Goal: Information Seeking & Learning: Learn about a topic

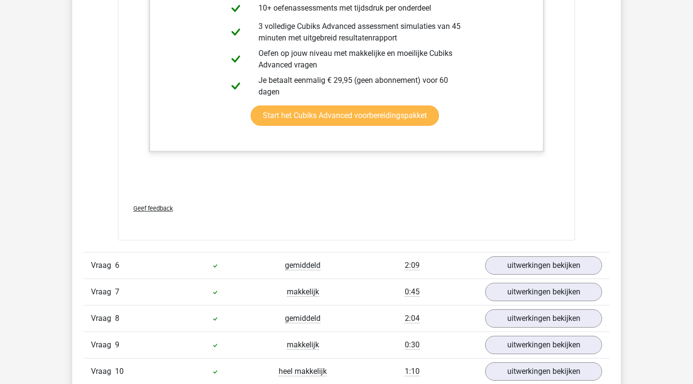
scroll to position [1769, 0]
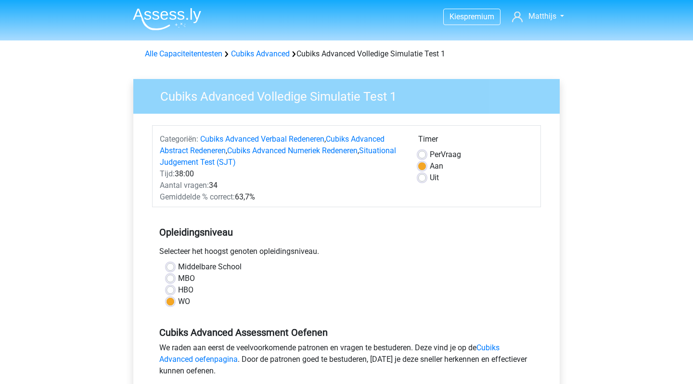
scroll to position [120, 0]
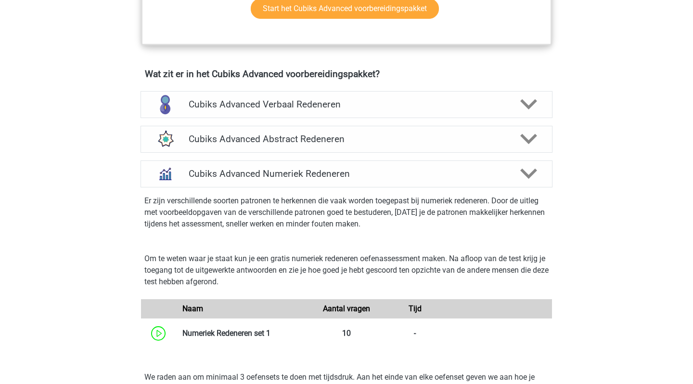
scroll to position [549, 0]
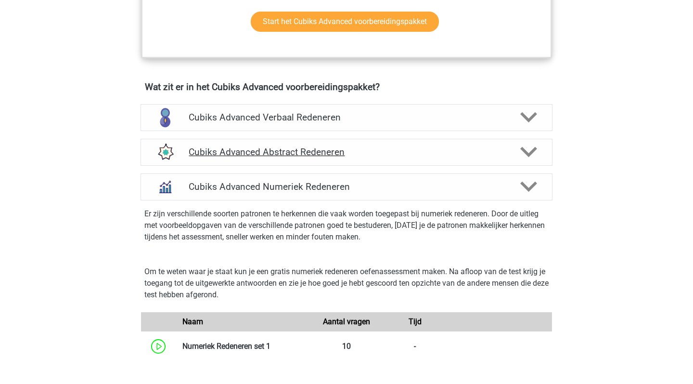
click at [491, 148] on h4 "Cubiks Advanced Abstract Redeneren" at bounding box center [346, 151] width 315 height 11
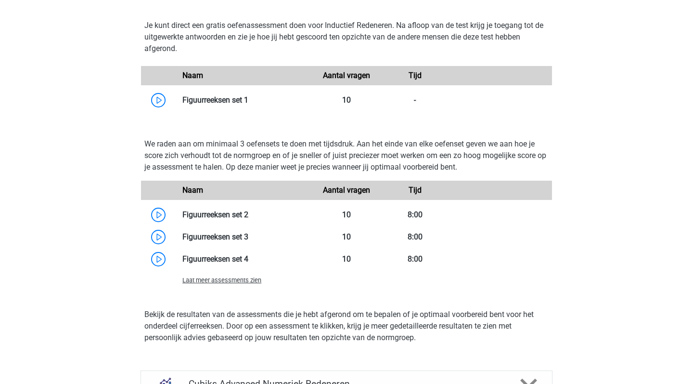
scroll to position [760, 0]
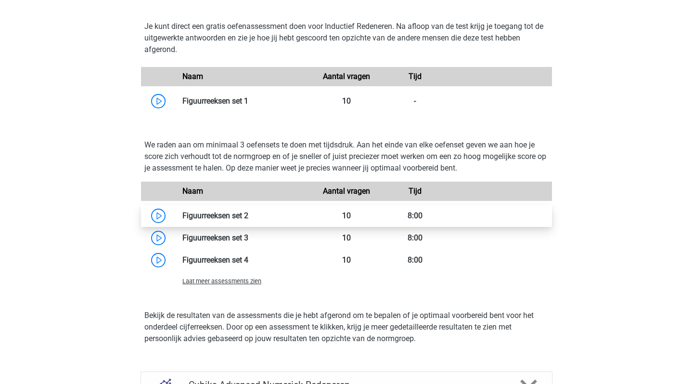
click at [248, 213] on link at bounding box center [248, 215] width 0 height 9
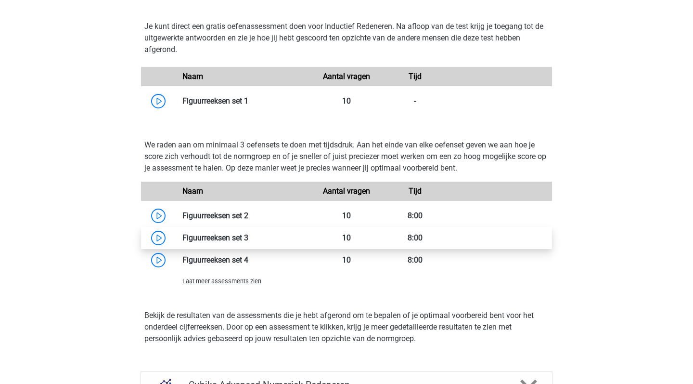
click at [248, 237] on link at bounding box center [248, 237] width 0 height 9
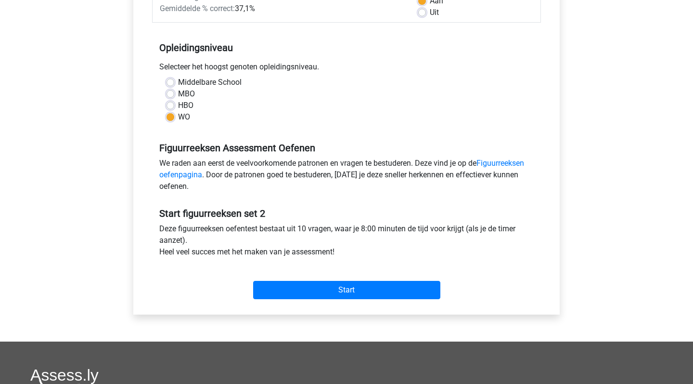
scroll to position [202, 0]
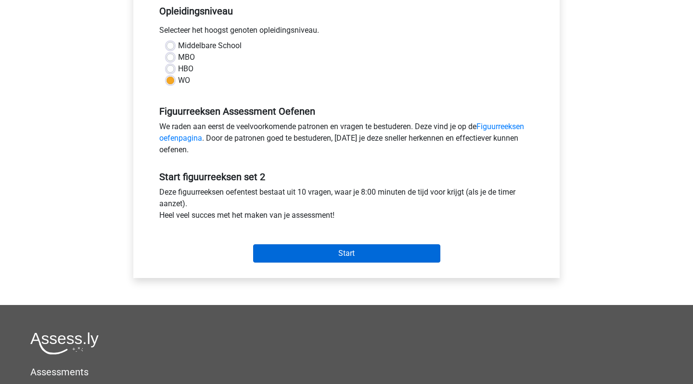
click at [362, 254] on input "Start" at bounding box center [346, 253] width 187 height 18
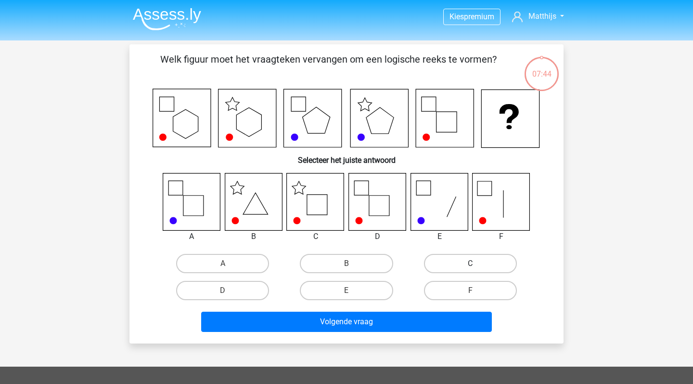
click at [442, 265] on label "C" at bounding box center [470, 263] width 93 height 19
click at [470, 265] on input "C" at bounding box center [473, 266] width 6 height 6
radio input "true"
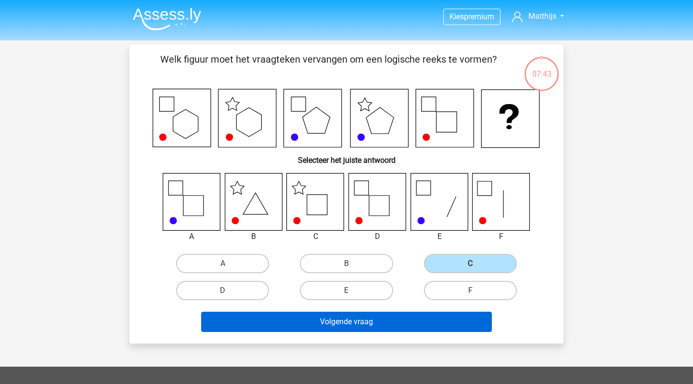
click at [413, 321] on button "Volgende vraag" at bounding box center [346, 322] width 291 height 20
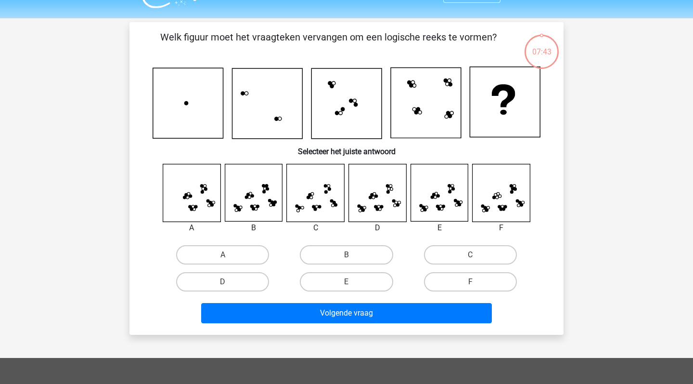
scroll to position [20, 0]
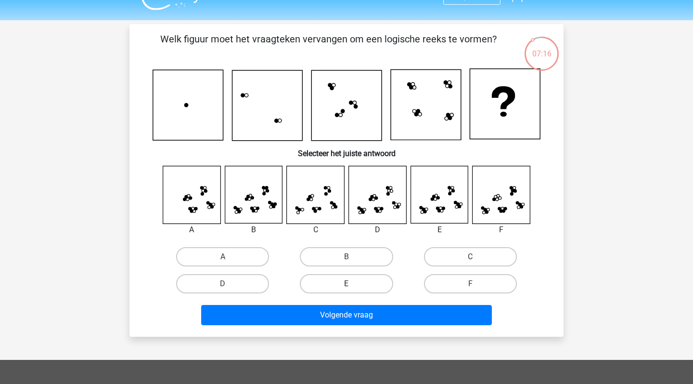
click at [330, 285] on label "E" at bounding box center [346, 283] width 93 height 19
click at [347, 285] on input "E" at bounding box center [350, 287] width 6 height 6
radio input "true"
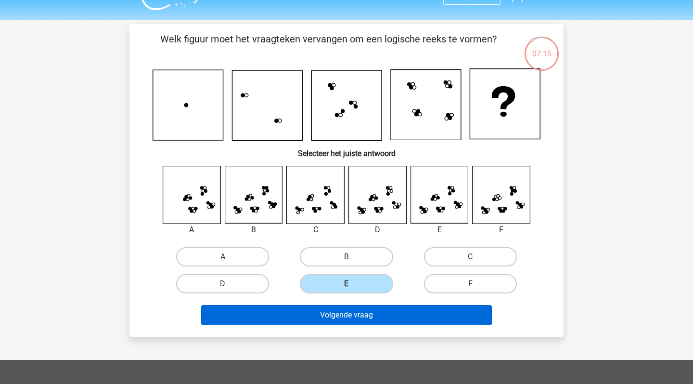
click at [364, 319] on button "Volgende vraag" at bounding box center [346, 315] width 291 height 20
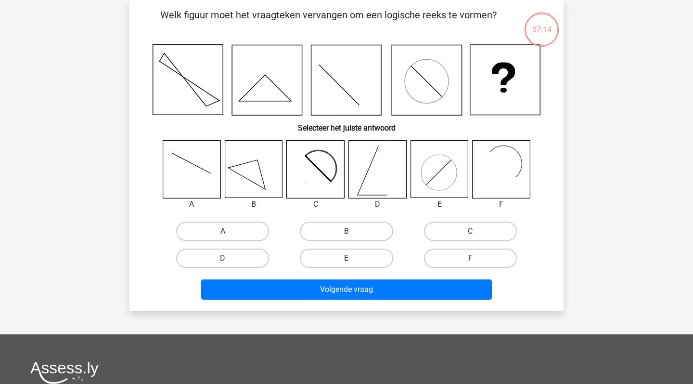
scroll to position [23, 0]
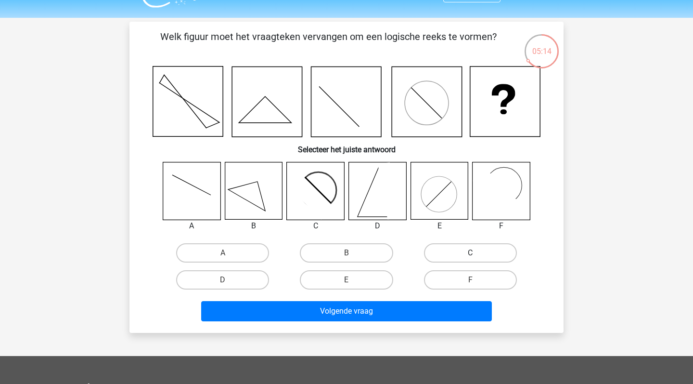
click at [446, 255] on label "C" at bounding box center [470, 252] width 93 height 19
click at [470, 255] on input "C" at bounding box center [473, 256] width 6 height 6
radio input "true"
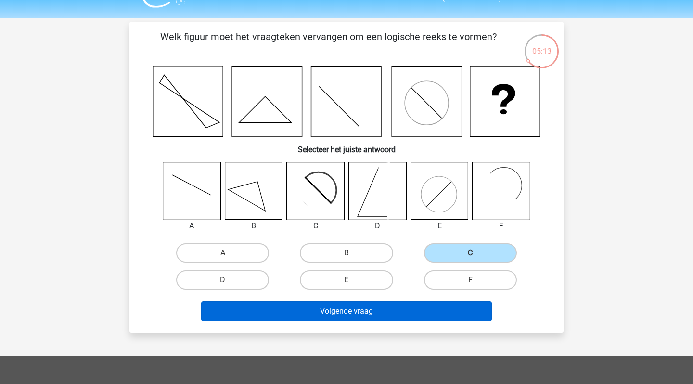
click at [429, 312] on button "Volgende vraag" at bounding box center [346, 311] width 291 height 20
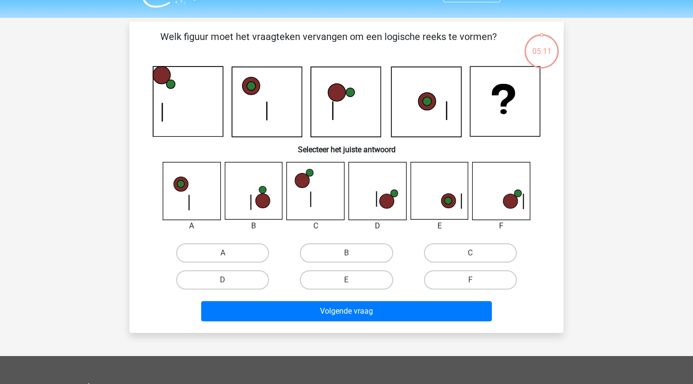
scroll to position [44, 0]
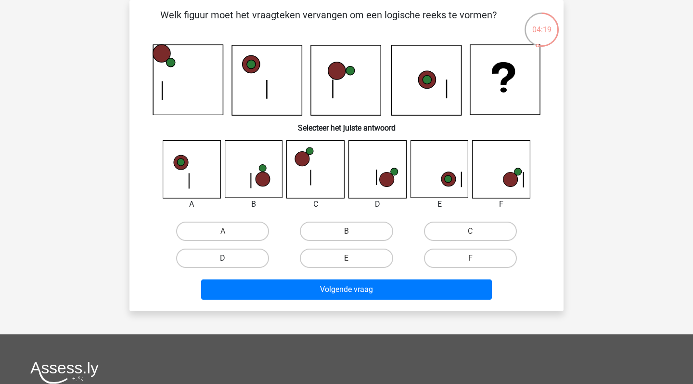
click at [260, 253] on label "D" at bounding box center [222, 257] width 93 height 19
click at [229, 258] on input "D" at bounding box center [226, 261] width 6 height 6
radio input "true"
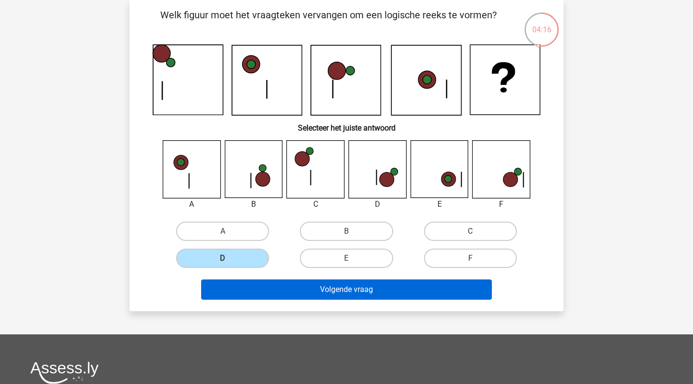
click at [378, 285] on button "Volgende vraag" at bounding box center [346, 289] width 291 height 20
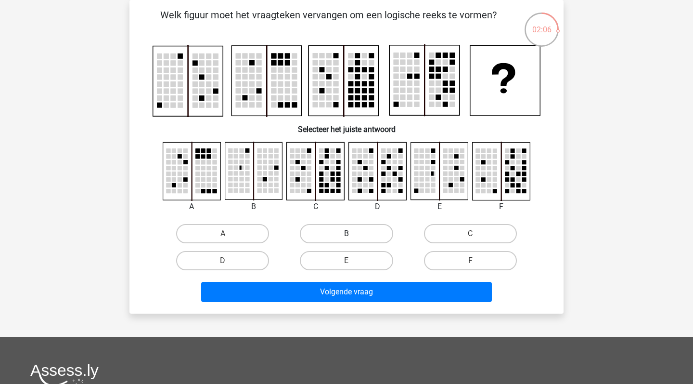
click at [347, 232] on label "B" at bounding box center [346, 233] width 93 height 19
click at [347, 234] on input "B" at bounding box center [350, 237] width 6 height 6
radio input "true"
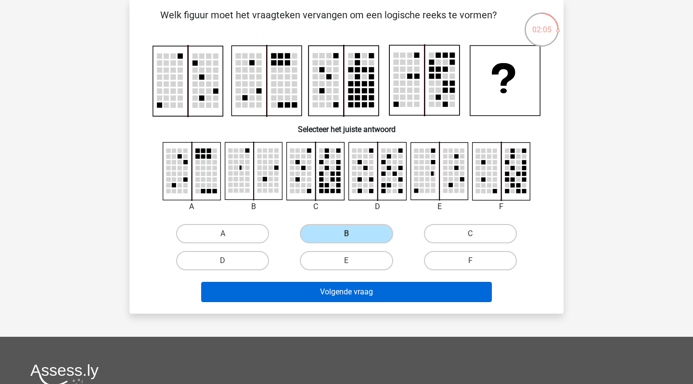
click at [339, 294] on button "Volgende vraag" at bounding box center [346, 292] width 291 height 20
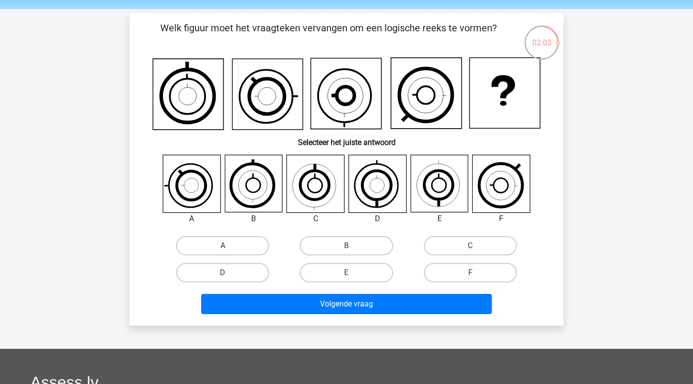
scroll to position [29, 0]
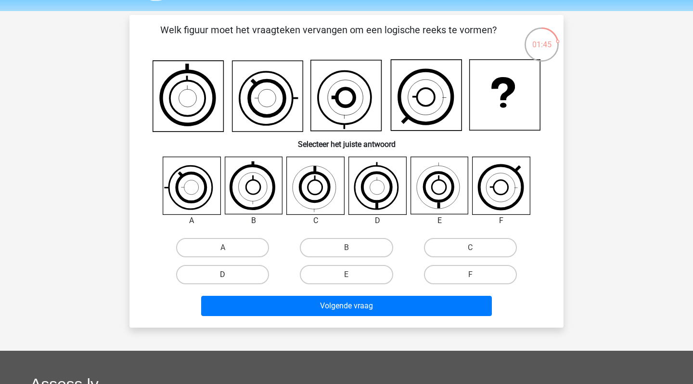
click at [219, 273] on label "D" at bounding box center [222, 274] width 93 height 19
click at [223, 274] on input "D" at bounding box center [226, 277] width 6 height 6
radio input "true"
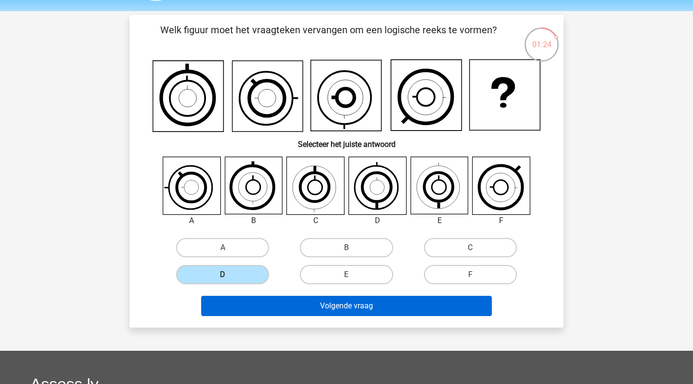
click at [327, 301] on button "Volgende vraag" at bounding box center [346, 306] width 291 height 20
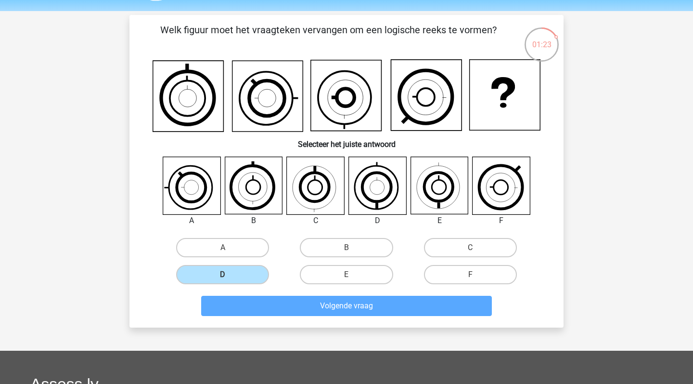
scroll to position [44, 0]
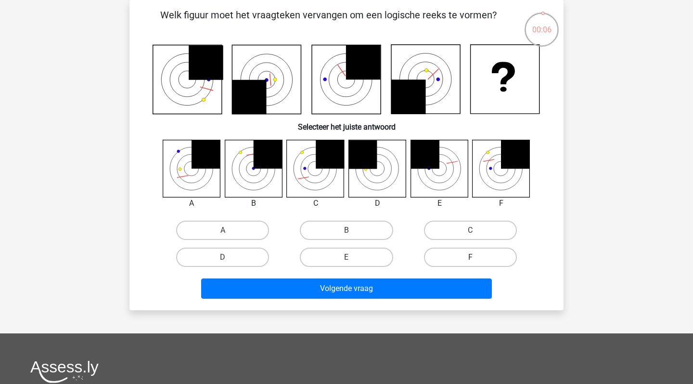
click at [472, 256] on label "F" at bounding box center [470, 256] width 93 height 19
click at [472, 257] on input "F" at bounding box center [473, 260] width 6 height 6
radio input "true"
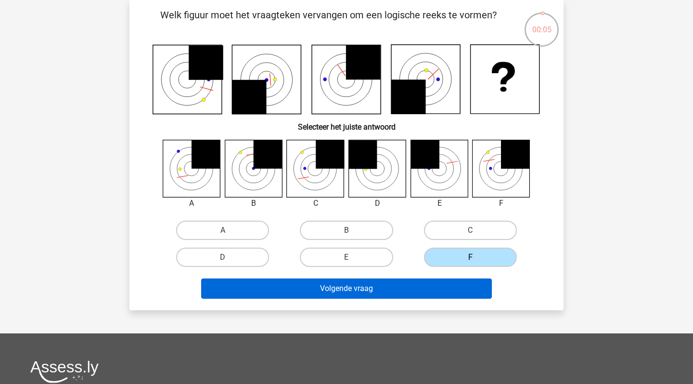
click at [462, 289] on button "Volgende vraag" at bounding box center [346, 288] width 291 height 20
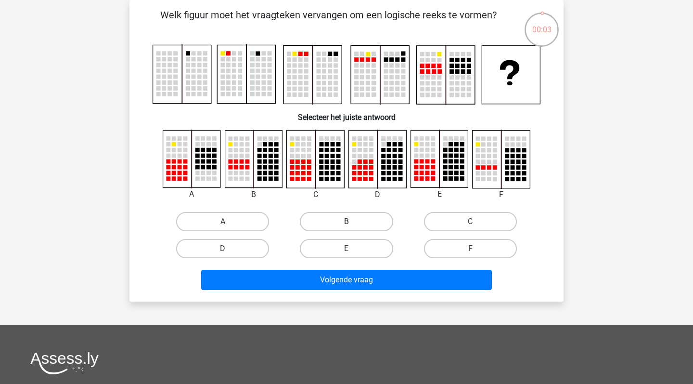
click at [370, 216] on label "B" at bounding box center [346, 221] width 93 height 19
click at [353, 221] on input "B" at bounding box center [350, 224] width 6 height 6
radio input "true"
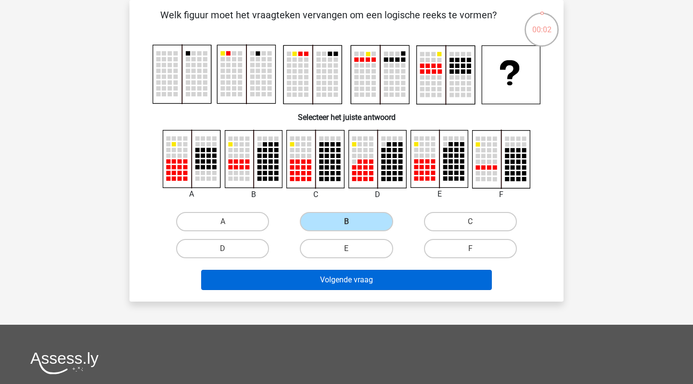
click at [375, 276] on button "Volgende vraag" at bounding box center [346, 280] width 291 height 20
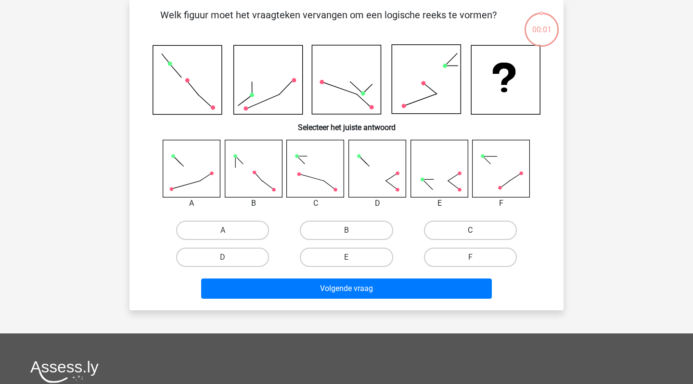
click at [447, 221] on label "C" at bounding box center [470, 230] width 93 height 19
click at [470, 230] on input "C" at bounding box center [473, 233] width 6 height 6
radio input "true"
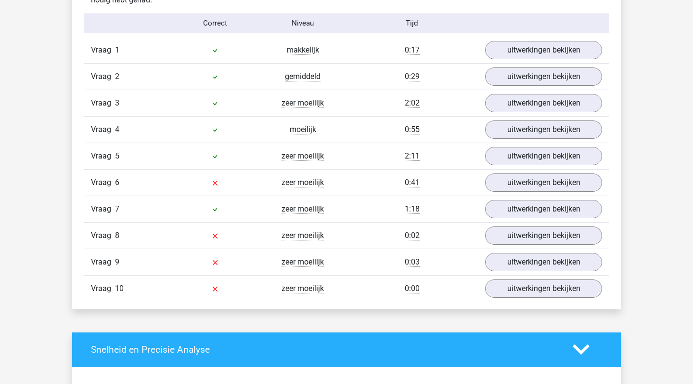
scroll to position [793, 0]
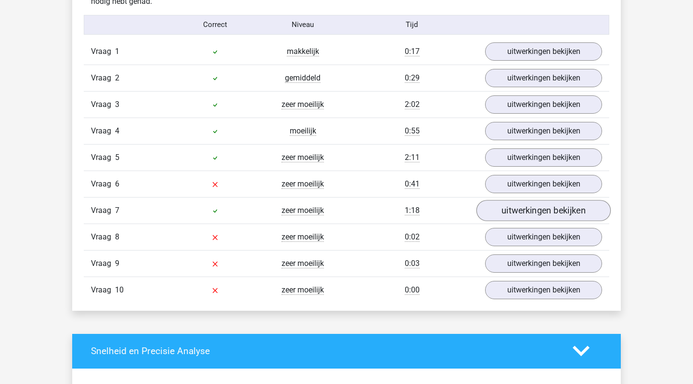
click at [521, 212] on link "uitwerkingen bekijken" at bounding box center [544, 210] width 134 height 21
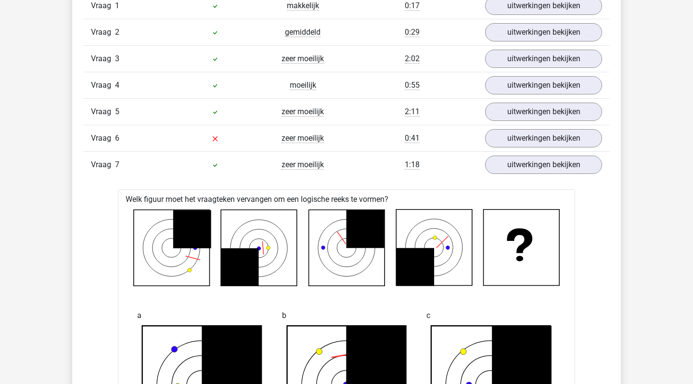
scroll to position [845, 0]
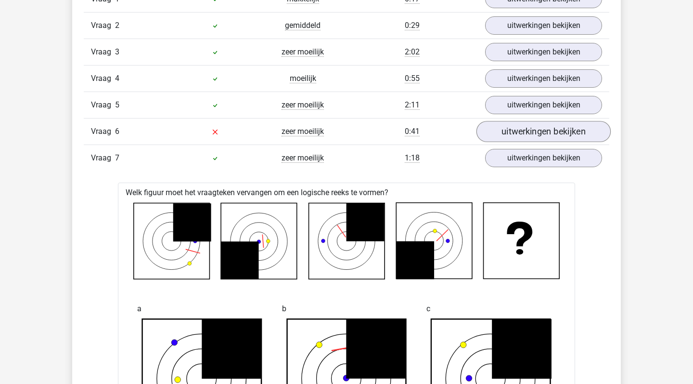
click at [545, 133] on link "uitwerkingen bekijken" at bounding box center [544, 131] width 134 height 21
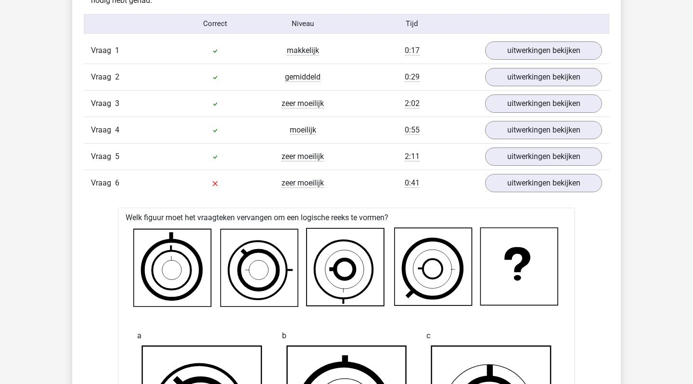
scroll to position [803, 0]
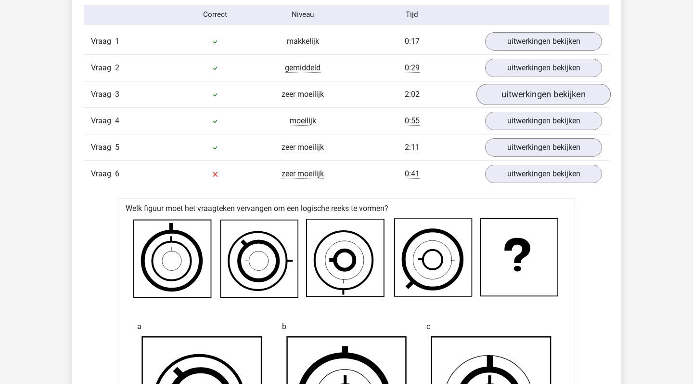
click at [551, 95] on link "uitwerkingen bekijken" at bounding box center [544, 94] width 134 height 21
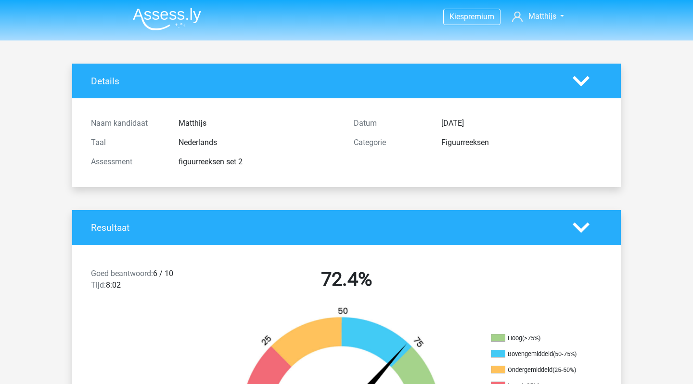
scroll to position [0, 0]
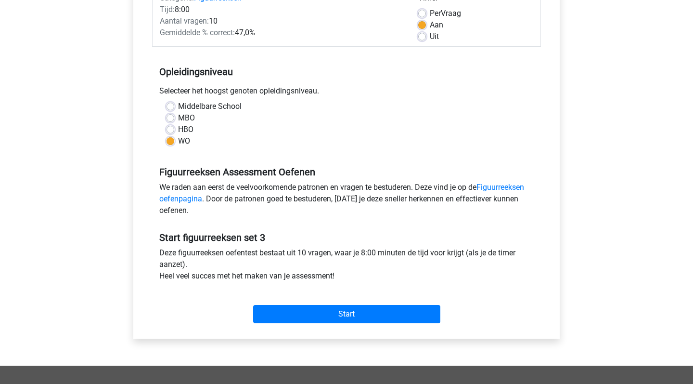
scroll to position [192, 0]
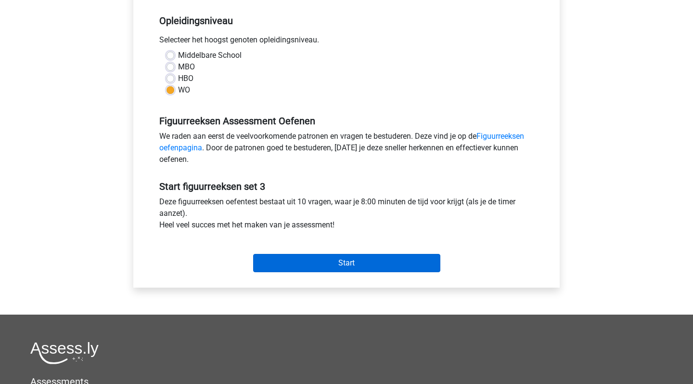
click at [362, 267] on input "Start" at bounding box center [346, 263] width 187 height 18
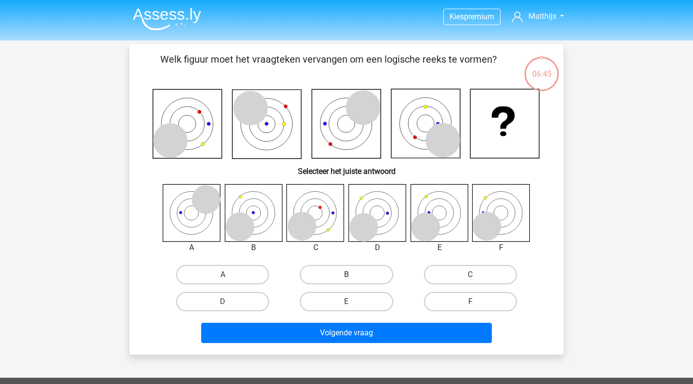
click at [354, 280] on label "B" at bounding box center [346, 274] width 93 height 19
click at [353, 280] on input "B" at bounding box center [350, 277] width 6 height 6
radio input "true"
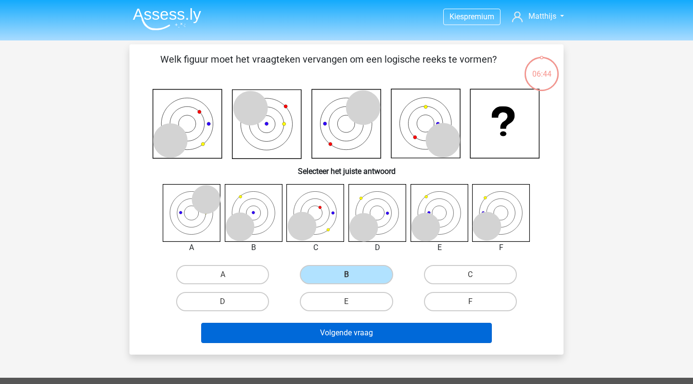
click at [363, 331] on button "Volgende vraag" at bounding box center [346, 333] width 291 height 20
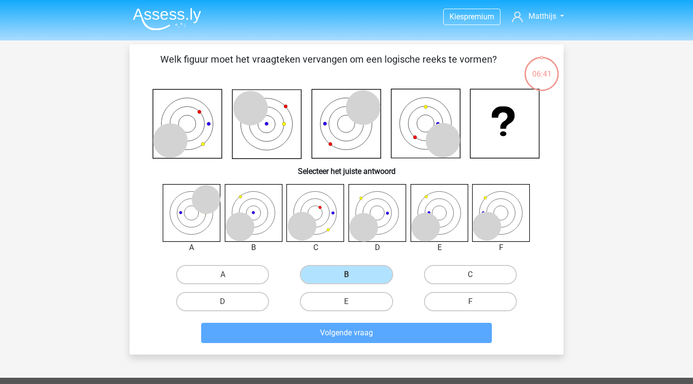
click at [392, 293] on div "E" at bounding box center [346, 301] width 116 height 19
click at [616, 143] on div "Kies premium Matthijs matthijsmaring123@gmail.com" at bounding box center [346, 316] width 693 height 632
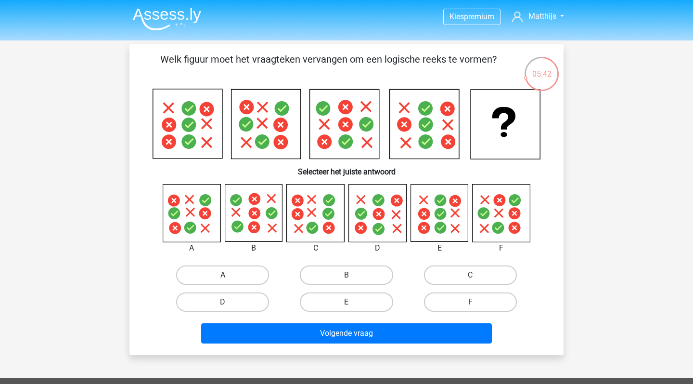
click at [197, 273] on label "A" at bounding box center [222, 274] width 93 height 19
click at [223, 275] on input "A" at bounding box center [226, 278] width 6 height 6
radio input "true"
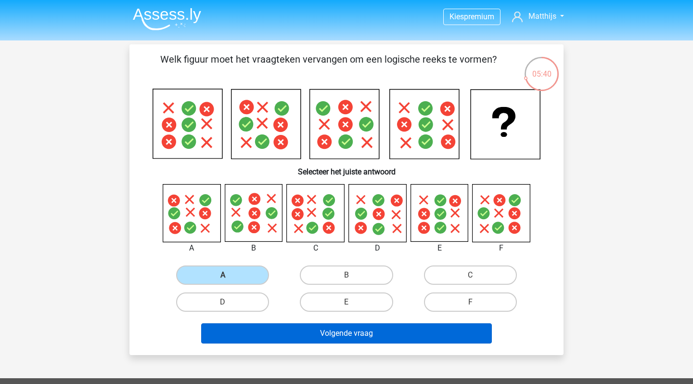
click at [325, 331] on button "Volgende vraag" at bounding box center [346, 333] width 291 height 20
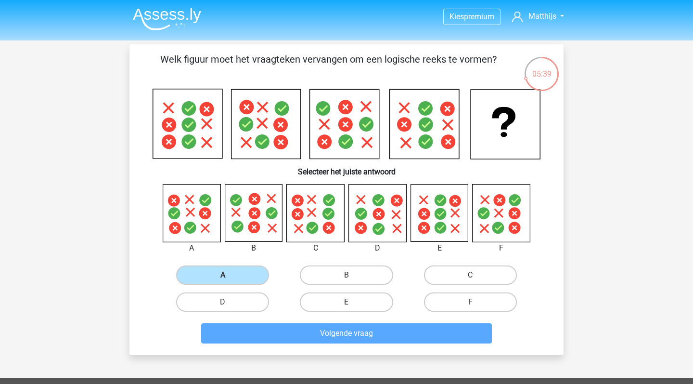
scroll to position [44, 0]
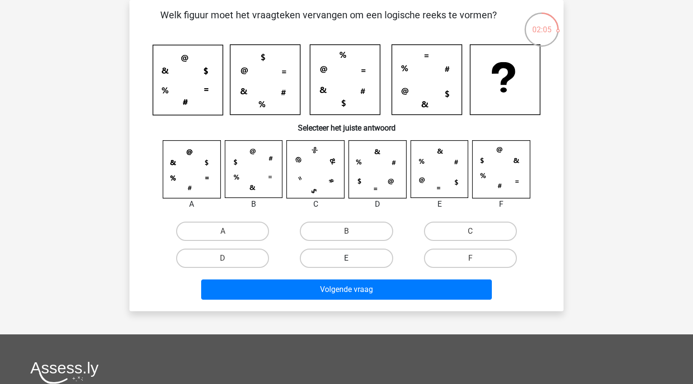
click at [347, 255] on label "E" at bounding box center [346, 257] width 93 height 19
click at [347, 258] on input "E" at bounding box center [350, 261] width 6 height 6
radio input "true"
click at [372, 299] on div "Volgende vraag" at bounding box center [347, 291] width 372 height 24
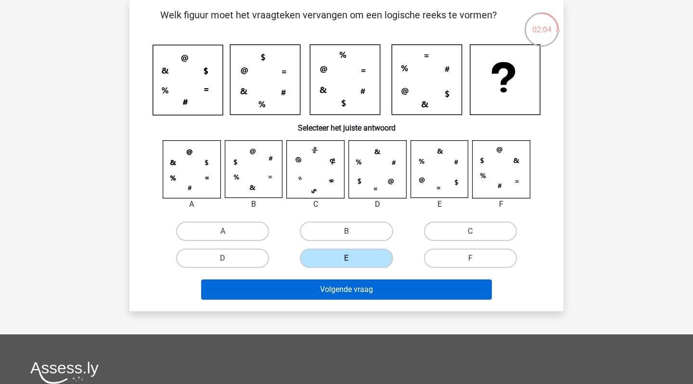
click at [379, 289] on button "Volgende vraag" at bounding box center [346, 289] width 291 height 20
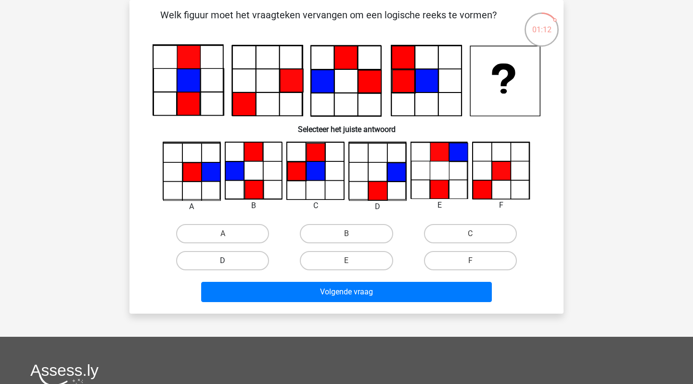
click at [247, 258] on label "D" at bounding box center [222, 260] width 93 height 19
click at [229, 260] on input "D" at bounding box center [226, 263] width 6 height 6
radio input "true"
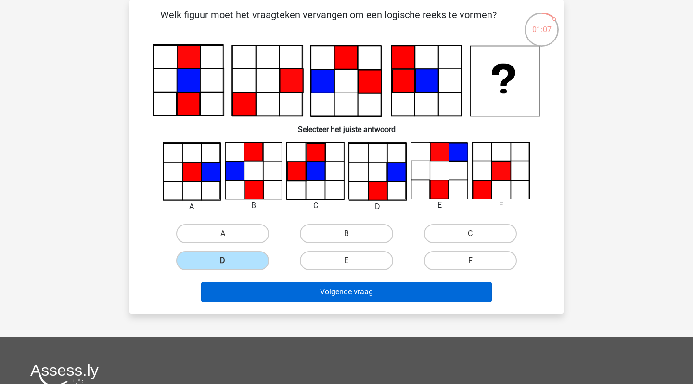
click at [337, 301] on button "Volgende vraag" at bounding box center [346, 292] width 291 height 20
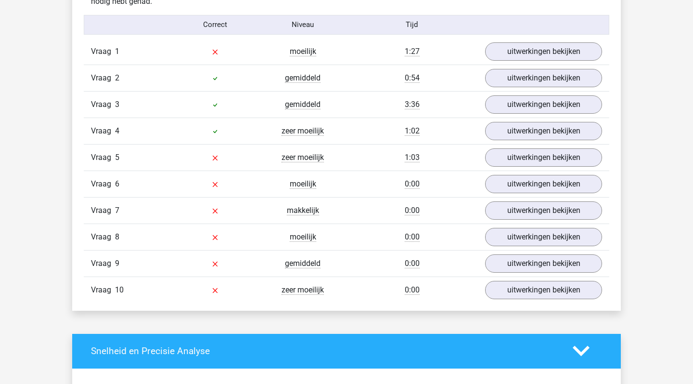
scroll to position [786, 0]
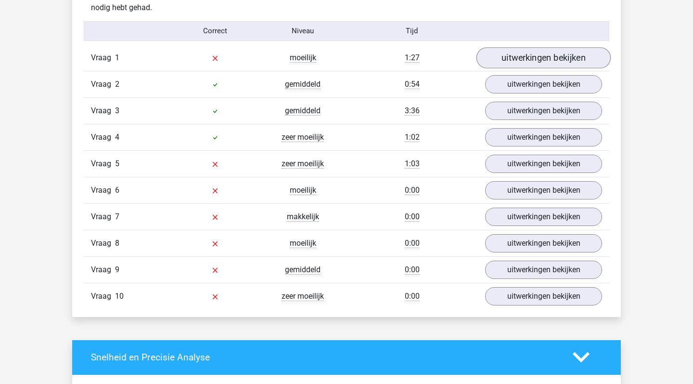
click at [550, 56] on link "uitwerkingen bekijken" at bounding box center [544, 57] width 134 height 21
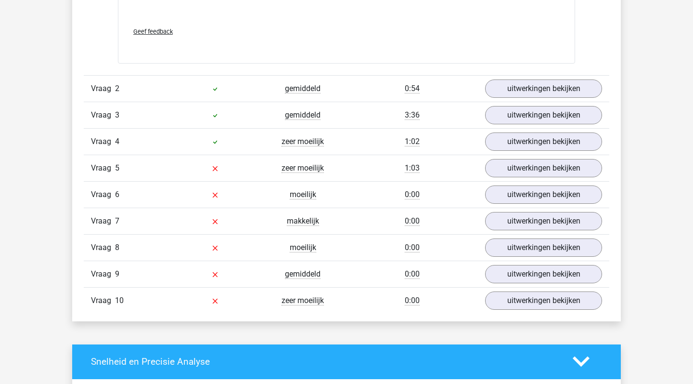
scroll to position [1595, 0]
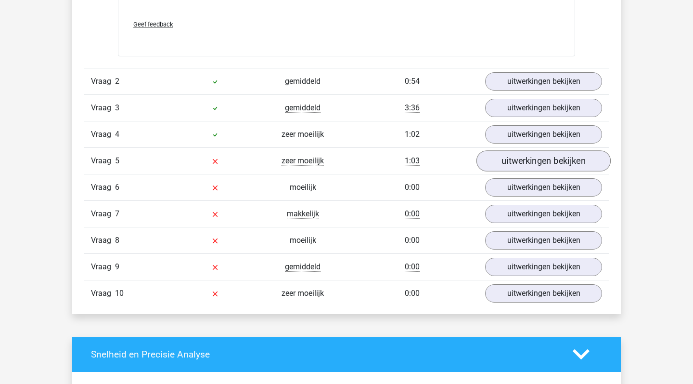
click at [557, 158] on link "uitwerkingen bekijken" at bounding box center [544, 160] width 134 height 21
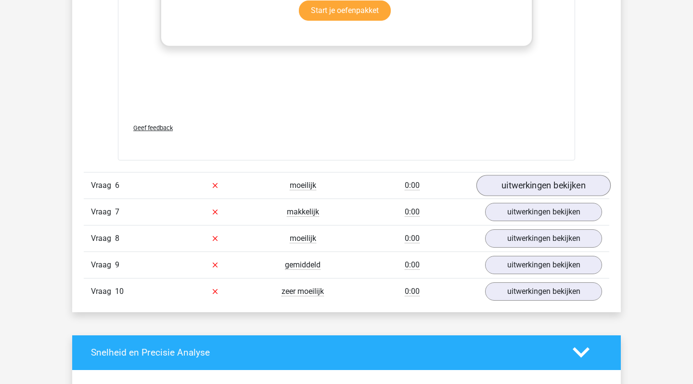
scroll to position [2406, 0]
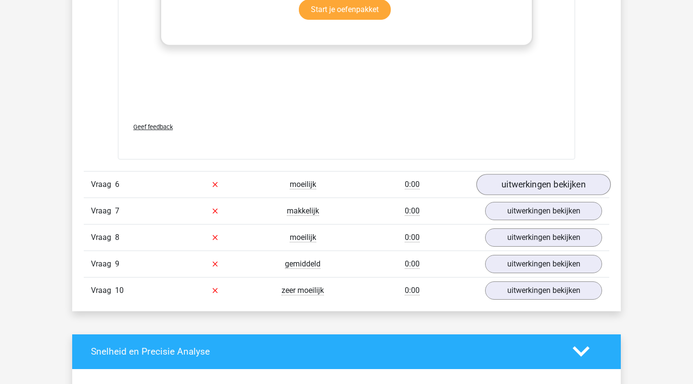
click at [556, 180] on link "uitwerkingen bekijken" at bounding box center [544, 184] width 134 height 21
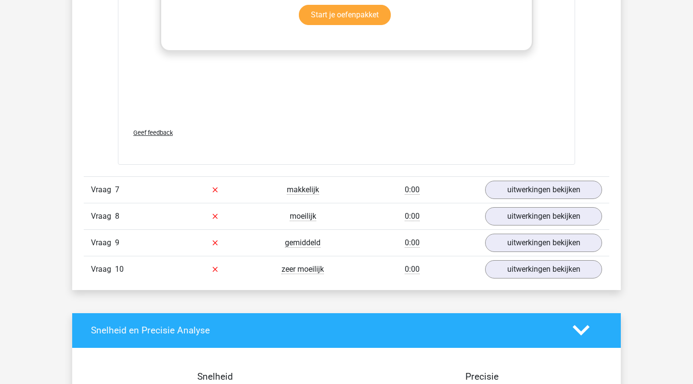
scroll to position [3223, 0]
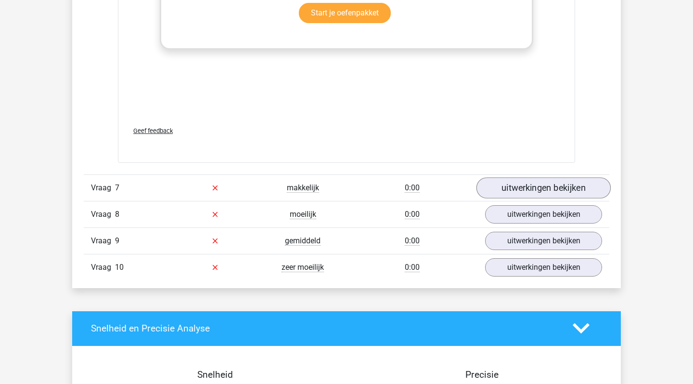
click at [555, 180] on link "uitwerkingen bekijken" at bounding box center [544, 187] width 134 height 21
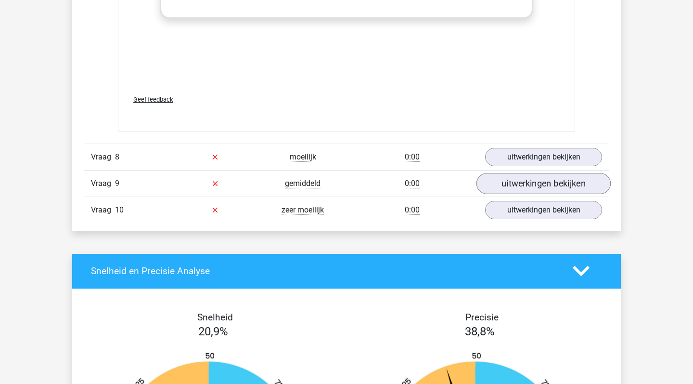
scroll to position [4073, 0]
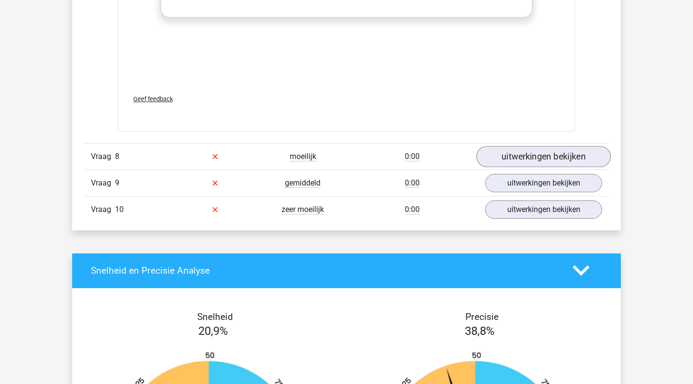
click at [545, 159] on link "uitwerkingen bekijken" at bounding box center [544, 156] width 134 height 21
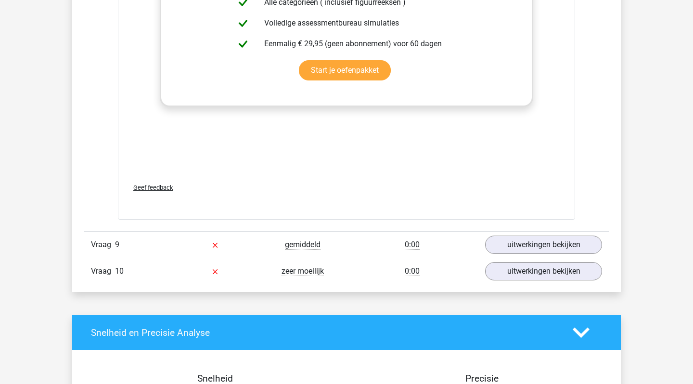
scroll to position [4976, 0]
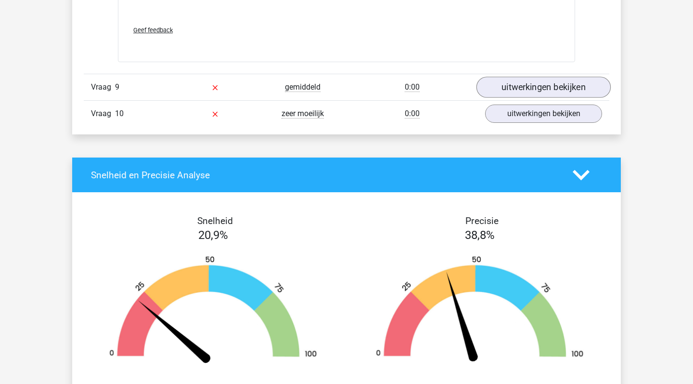
click at [544, 93] on link "uitwerkingen bekijken" at bounding box center [544, 87] width 134 height 21
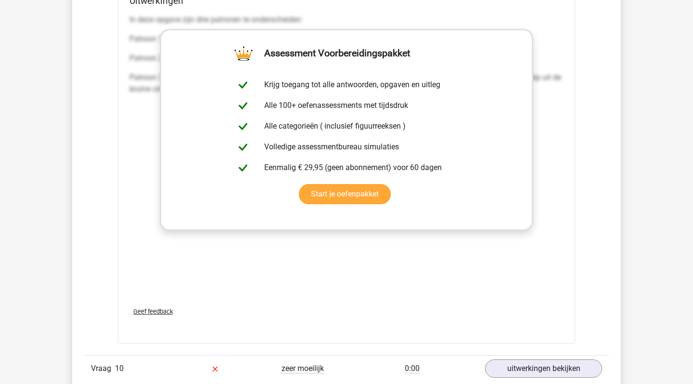
scroll to position [5694, 0]
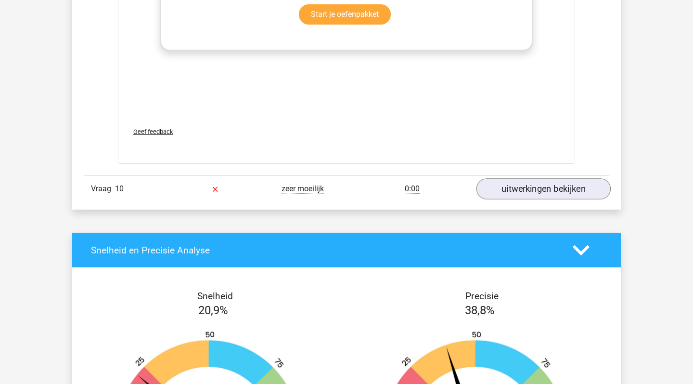
click at [547, 193] on link "uitwerkingen bekijken" at bounding box center [544, 188] width 134 height 21
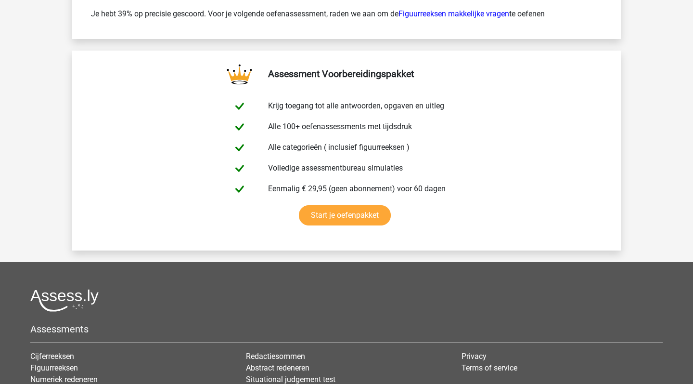
scroll to position [7195, 0]
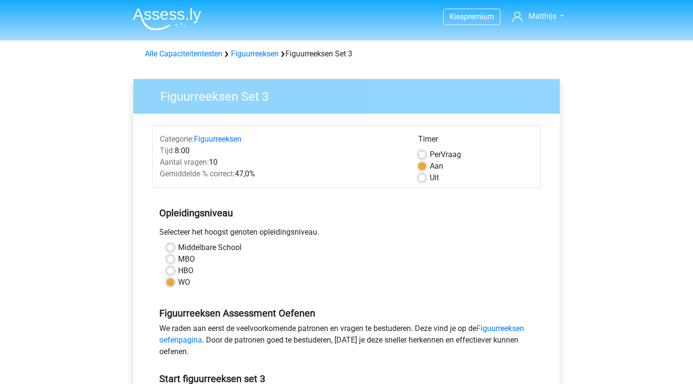
scroll to position [192, 0]
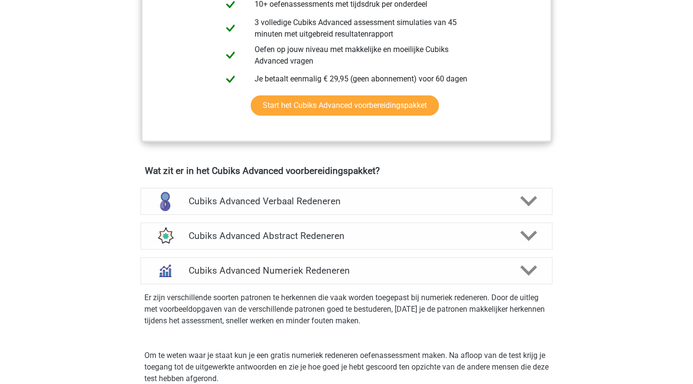
scroll to position [469, 0]
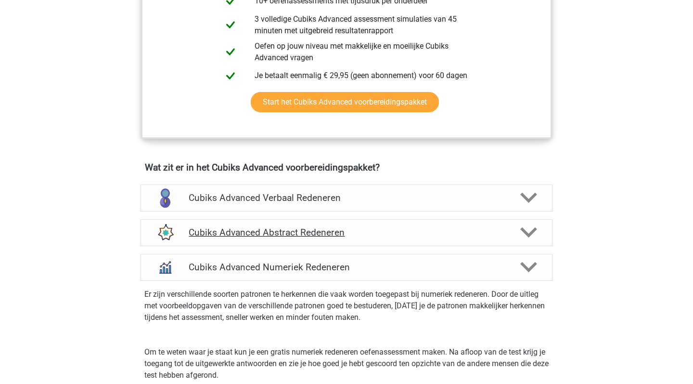
click at [327, 236] on h4 "Cubiks Advanced Abstract Redeneren" at bounding box center [346, 232] width 315 height 11
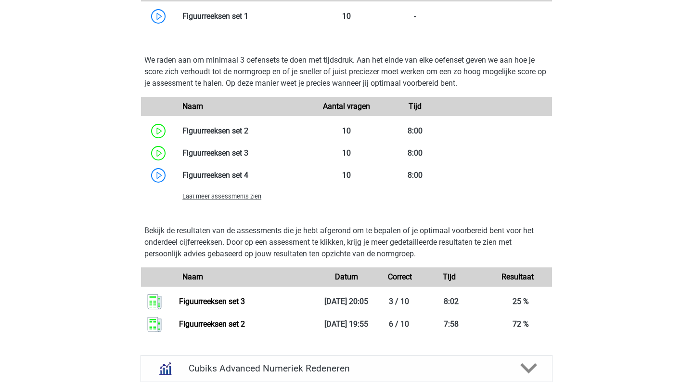
scroll to position [844, 0]
click at [248, 176] on link at bounding box center [248, 175] width 0 height 9
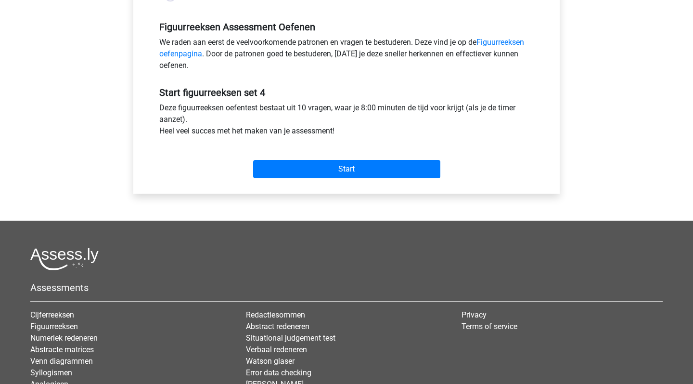
scroll to position [290, 0]
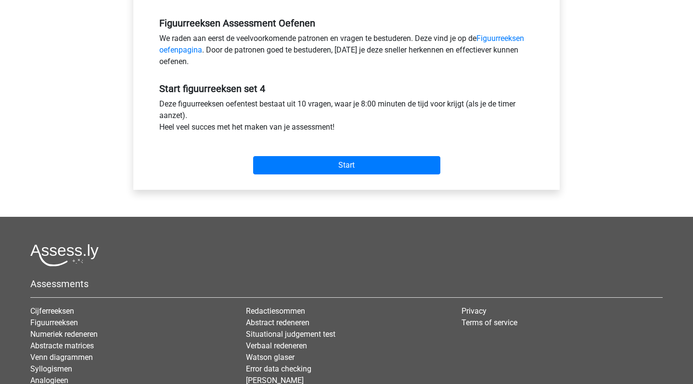
click at [361, 176] on div "Start" at bounding box center [346, 157] width 389 height 41
click at [360, 155] on div "Start" at bounding box center [346, 158] width 389 height 34
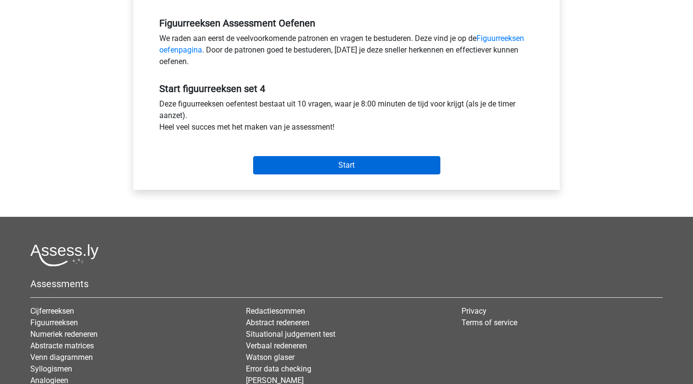
click at [358, 162] on input "Start" at bounding box center [346, 165] width 187 height 18
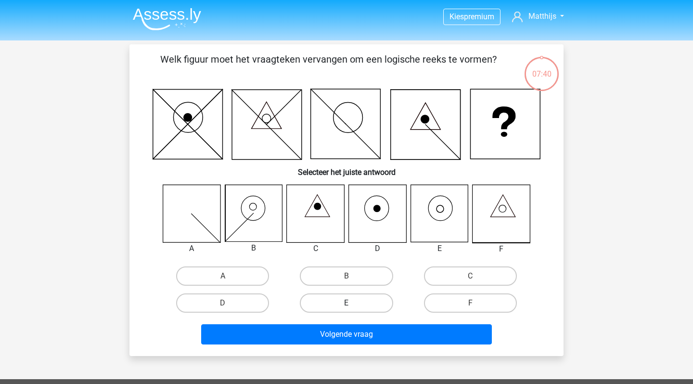
click at [356, 306] on label "E" at bounding box center [346, 302] width 93 height 19
click at [353, 306] on input "E" at bounding box center [350, 306] width 6 height 6
radio input "true"
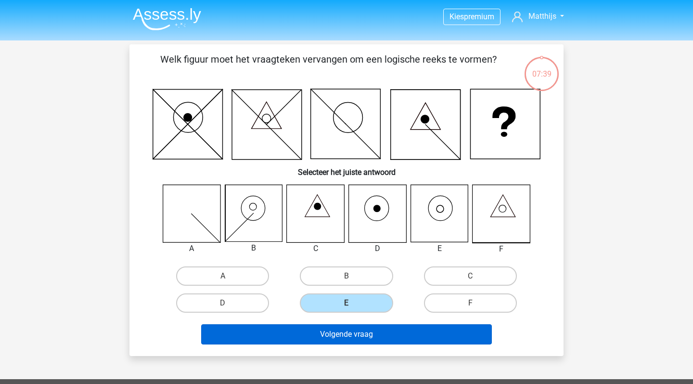
click at [359, 330] on button "Volgende vraag" at bounding box center [346, 334] width 291 height 20
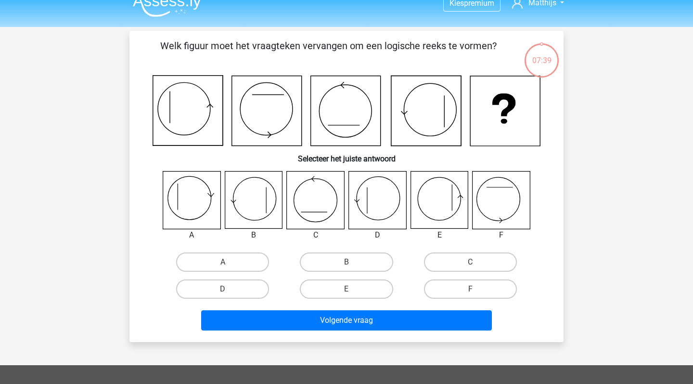
scroll to position [13, 0]
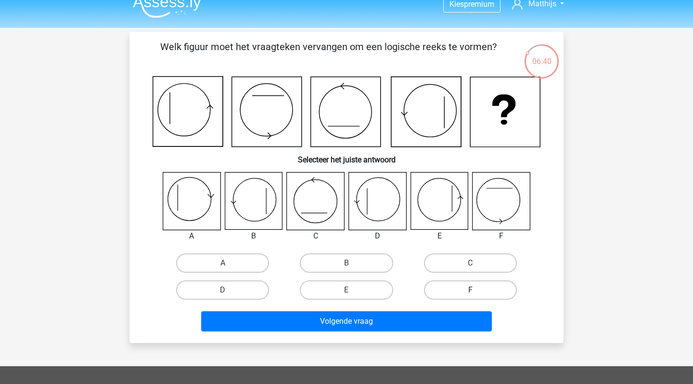
click at [452, 289] on label "F" at bounding box center [470, 289] width 93 height 19
click at [470, 290] on input "F" at bounding box center [473, 293] width 6 height 6
radio input "true"
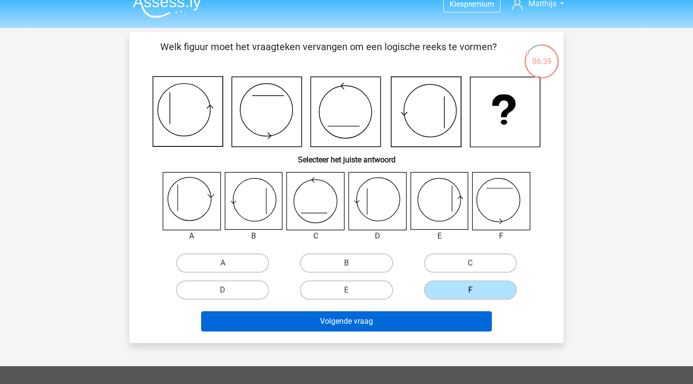
click at [420, 330] on button "Volgende vraag" at bounding box center [346, 321] width 291 height 20
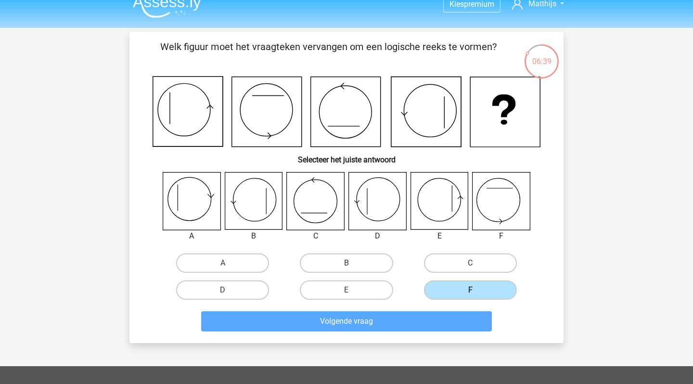
scroll to position [44, 0]
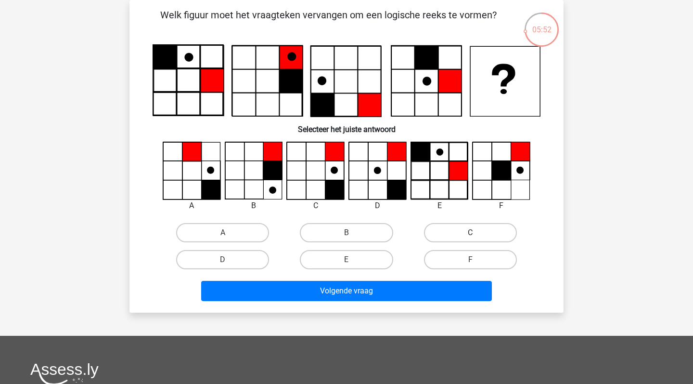
click at [445, 227] on label "C" at bounding box center [470, 232] width 93 height 19
click at [470, 233] on input "C" at bounding box center [473, 236] width 6 height 6
radio input "true"
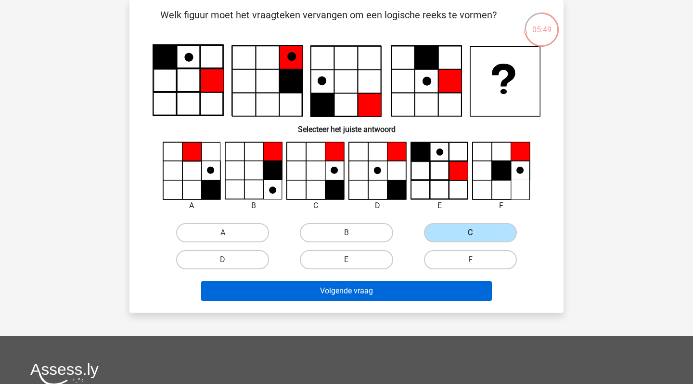
click at [408, 293] on button "Volgende vraag" at bounding box center [346, 291] width 291 height 20
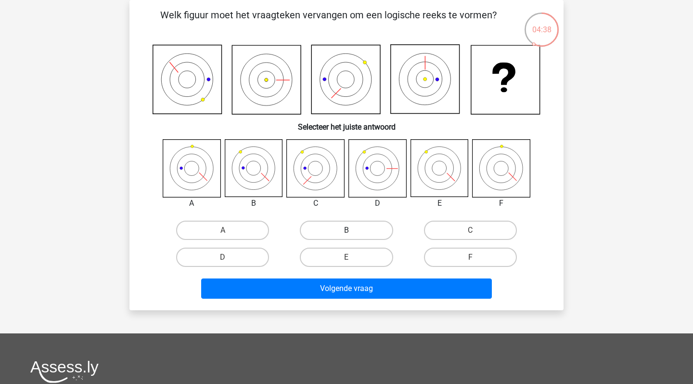
click at [341, 233] on label "B" at bounding box center [346, 230] width 93 height 19
click at [347, 233] on input "B" at bounding box center [350, 233] width 6 height 6
radio input "true"
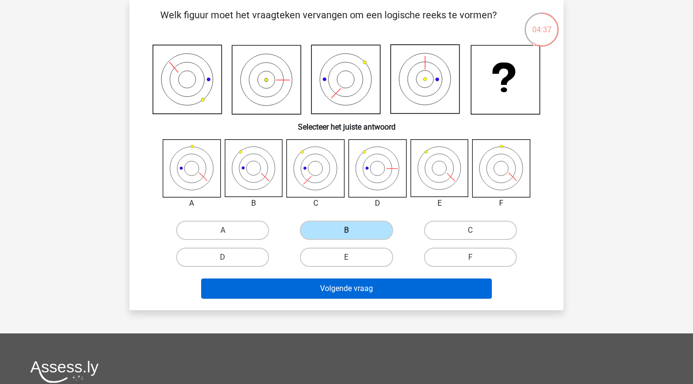
click at [346, 291] on button "Volgende vraag" at bounding box center [346, 288] width 291 height 20
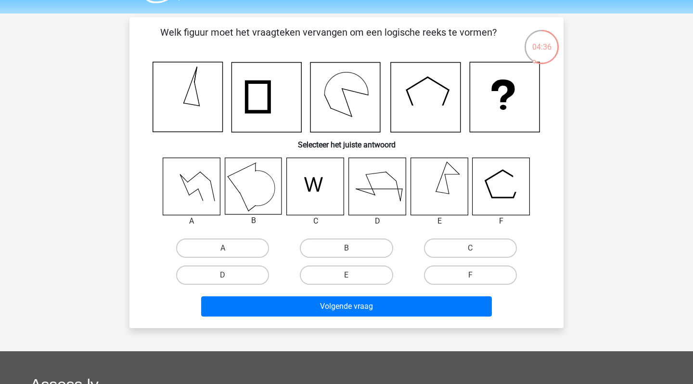
scroll to position [28, 0]
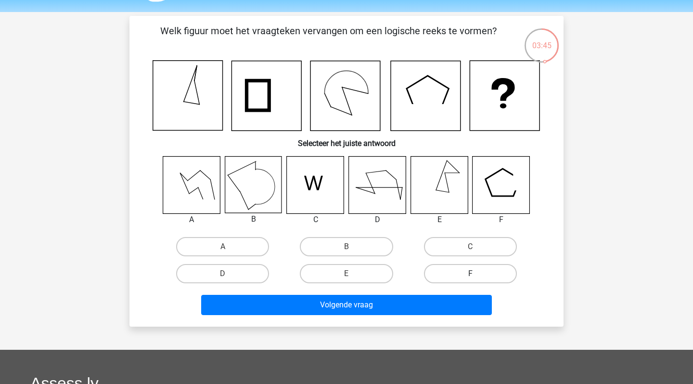
click at [464, 266] on label "F" at bounding box center [470, 273] width 93 height 19
click at [470, 273] on input "F" at bounding box center [473, 276] width 6 height 6
radio input "true"
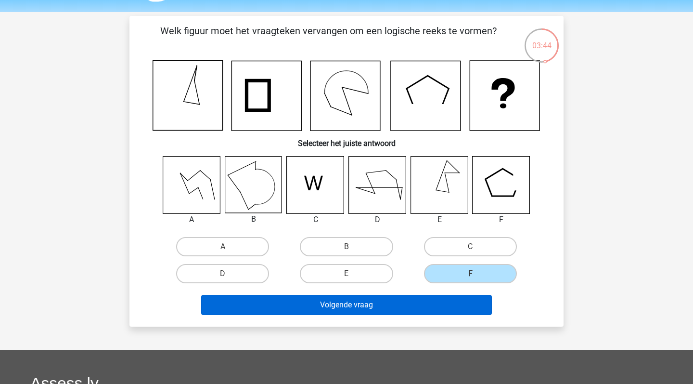
click at [443, 303] on button "Volgende vraag" at bounding box center [346, 305] width 291 height 20
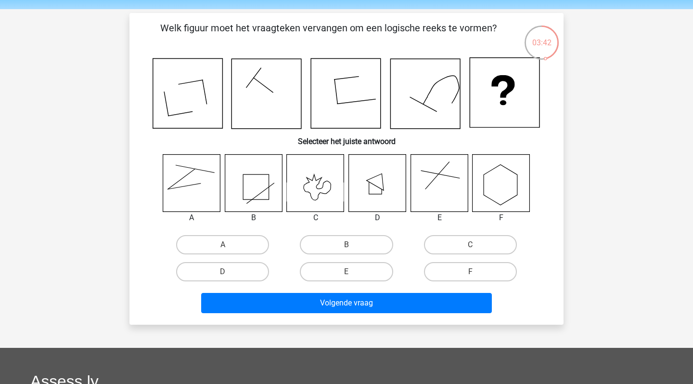
scroll to position [31, 0]
click at [471, 268] on label "F" at bounding box center [470, 271] width 93 height 19
click at [471, 272] on input "F" at bounding box center [473, 275] width 6 height 6
radio input "true"
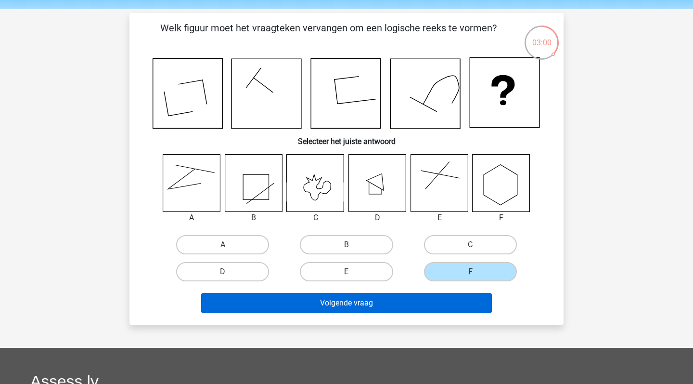
click at [438, 301] on button "Volgende vraag" at bounding box center [346, 303] width 291 height 20
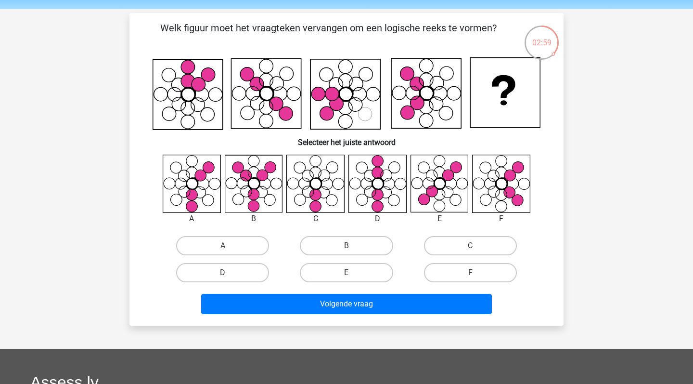
scroll to position [44, 0]
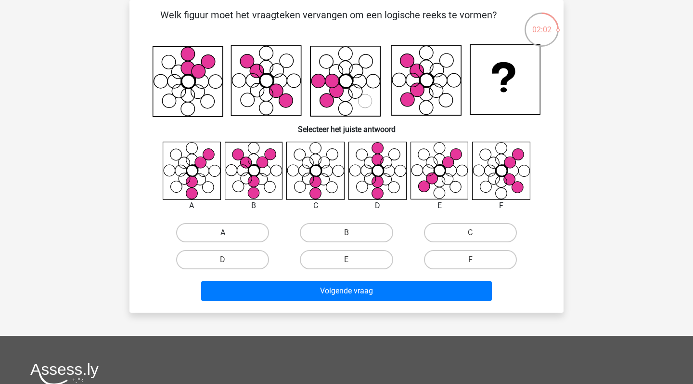
click at [237, 235] on label "A" at bounding box center [222, 232] width 93 height 19
click at [229, 235] on input "A" at bounding box center [226, 236] width 6 height 6
radio input "true"
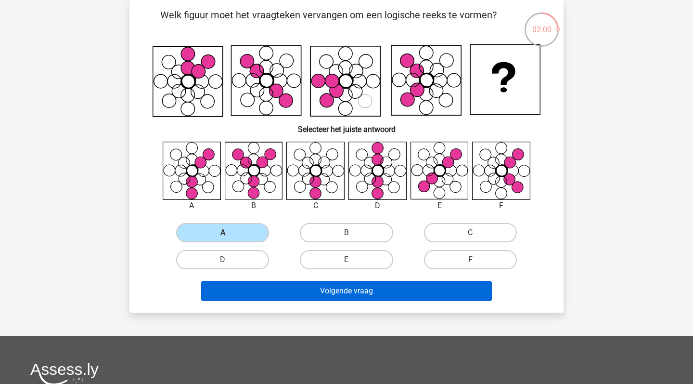
click at [309, 294] on button "Volgende vraag" at bounding box center [346, 291] width 291 height 20
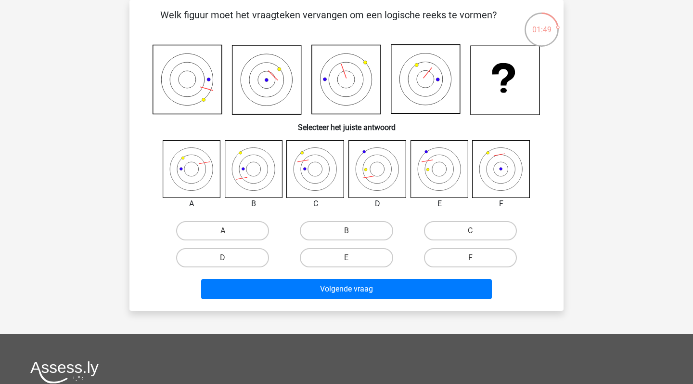
click at [243, 169] on icon at bounding box center [243, 168] width 3 height 3
click at [458, 228] on label "C" at bounding box center [470, 230] width 93 height 19
click at [470, 231] on input "C" at bounding box center [473, 234] width 6 height 6
radio input "true"
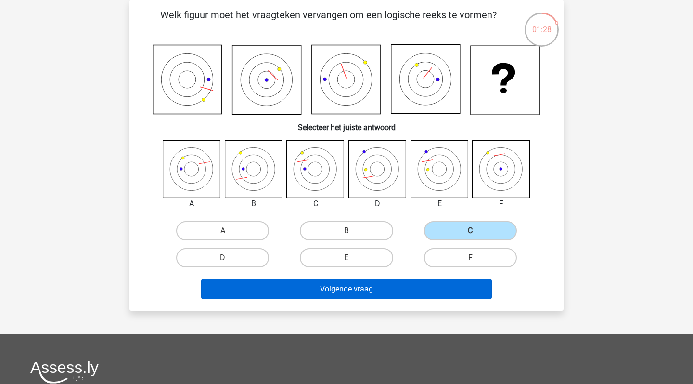
click at [410, 292] on button "Volgende vraag" at bounding box center [346, 289] width 291 height 20
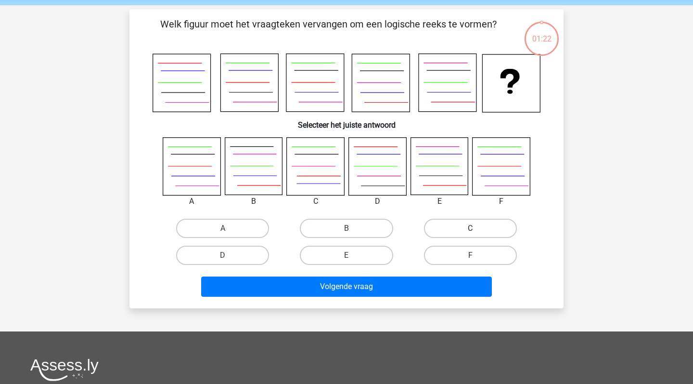
scroll to position [33, 0]
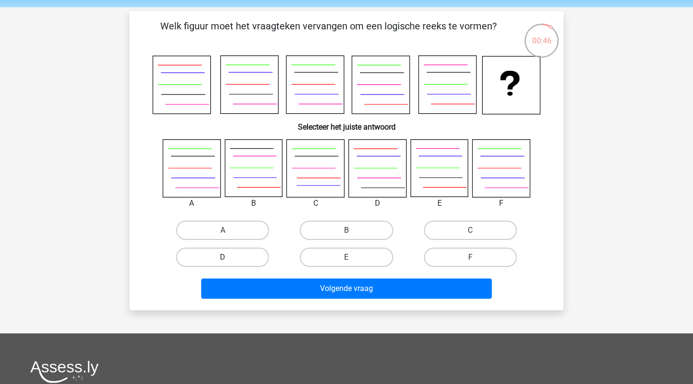
click at [237, 257] on label "D" at bounding box center [222, 256] width 93 height 19
click at [229, 257] on input "D" at bounding box center [226, 260] width 6 height 6
radio input "true"
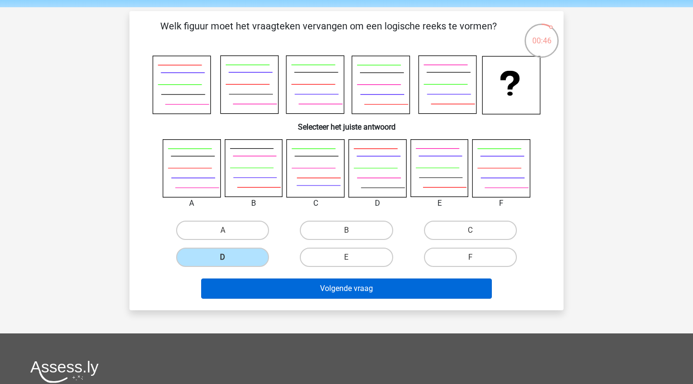
click at [271, 290] on button "Volgende vraag" at bounding box center [346, 288] width 291 height 20
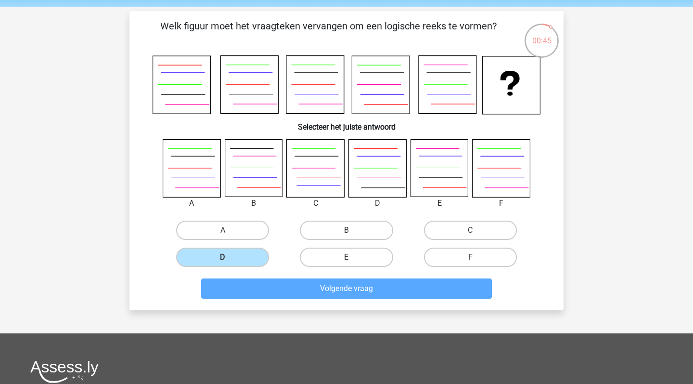
scroll to position [44, 0]
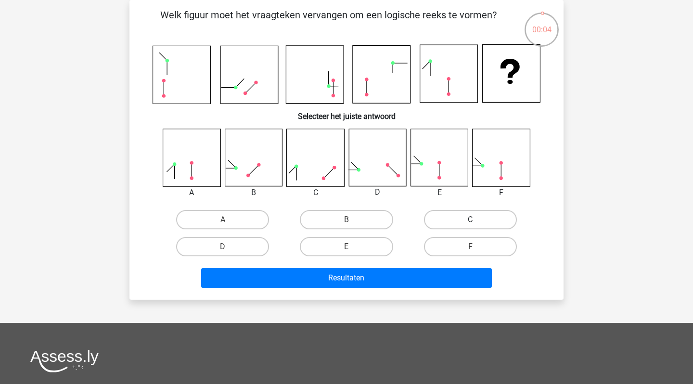
click at [455, 219] on label "C" at bounding box center [470, 219] width 93 height 19
click at [470, 220] on input "C" at bounding box center [473, 223] width 6 height 6
radio input "true"
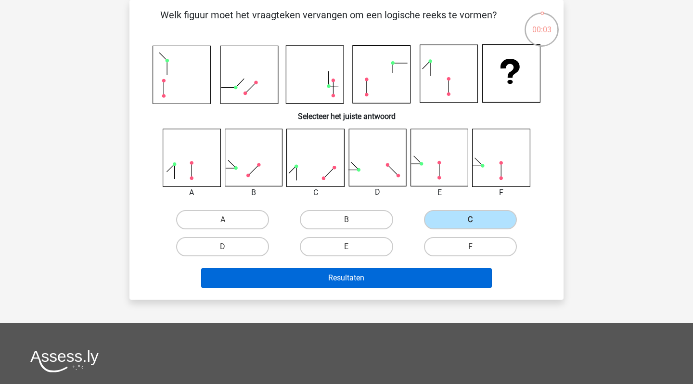
click at [401, 284] on button "Resultaten" at bounding box center [346, 278] width 291 height 20
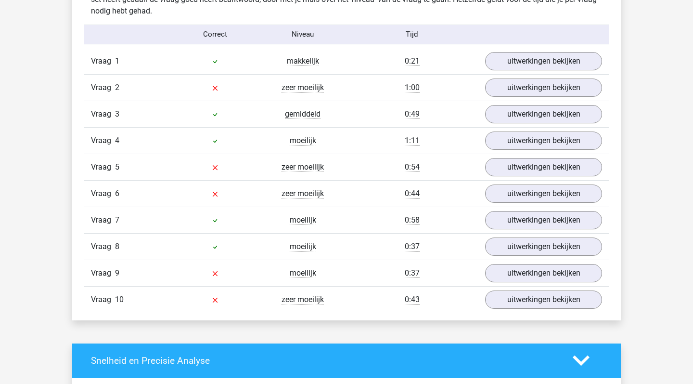
scroll to position [790, 0]
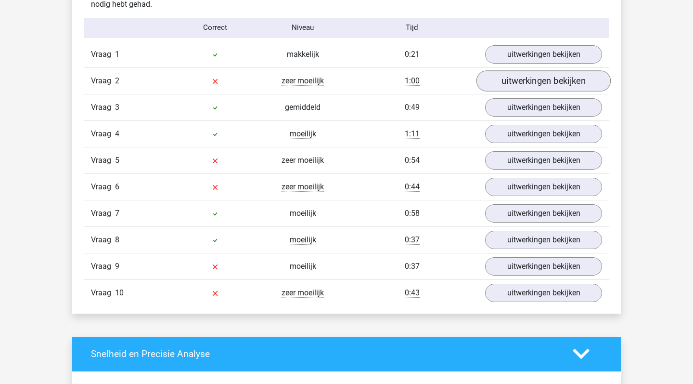
click at [539, 79] on link "uitwerkingen bekijken" at bounding box center [544, 80] width 134 height 21
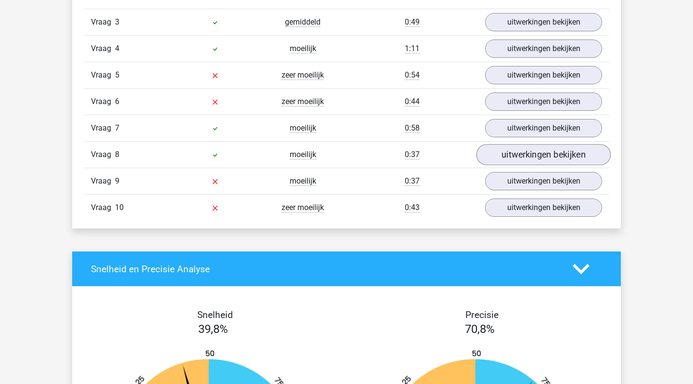
scroll to position [1707, 0]
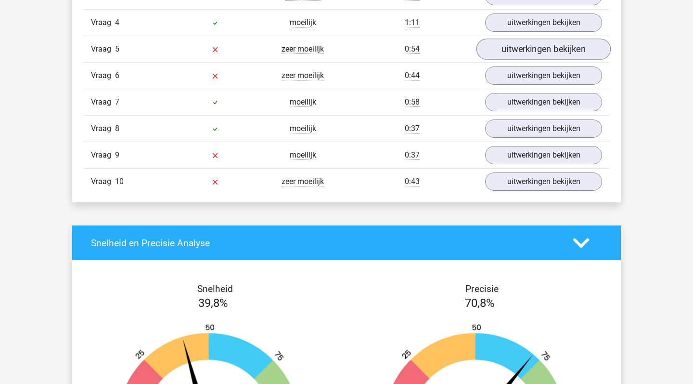
click at [532, 44] on link "uitwerkingen bekijken" at bounding box center [544, 49] width 134 height 21
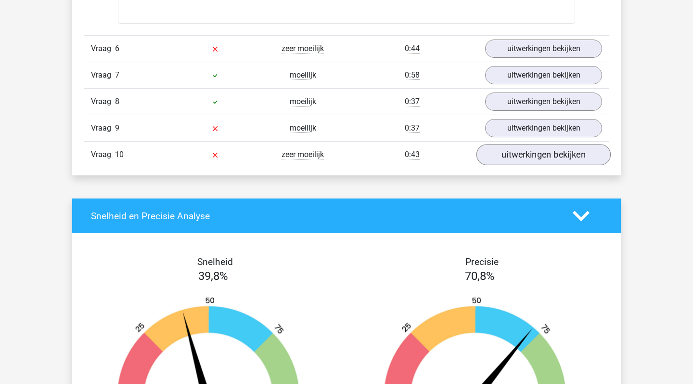
scroll to position [2539, 0]
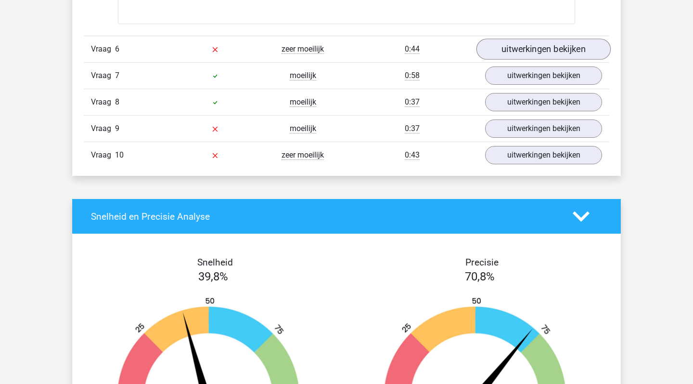
click at [544, 54] on link "uitwerkingen bekijken" at bounding box center [544, 49] width 134 height 21
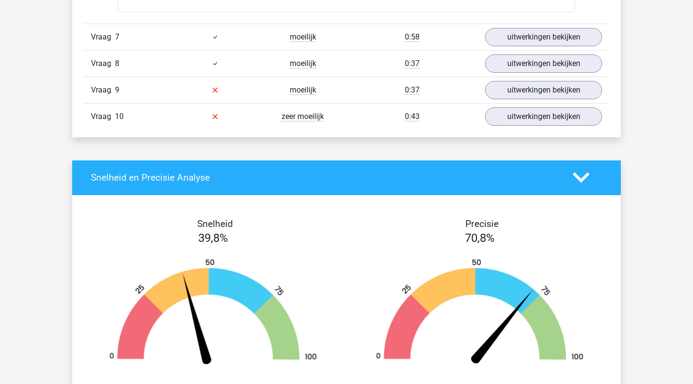
scroll to position [3384, 0]
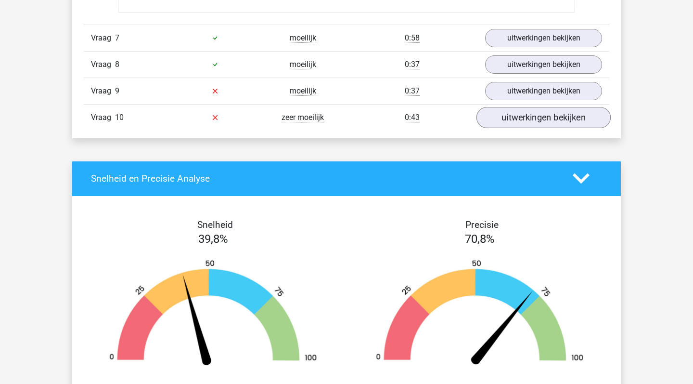
click at [516, 114] on link "uitwerkingen bekijken" at bounding box center [544, 117] width 134 height 21
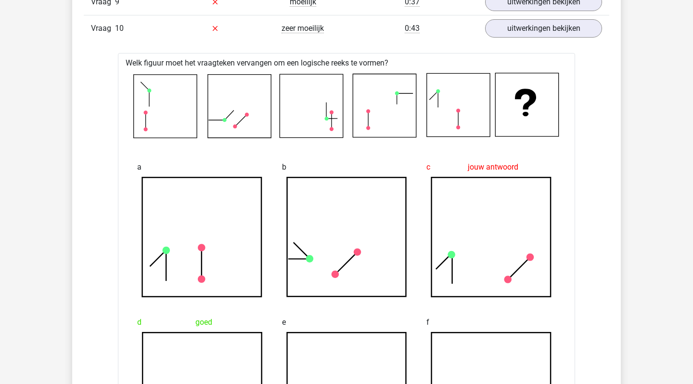
scroll to position [3315, 0]
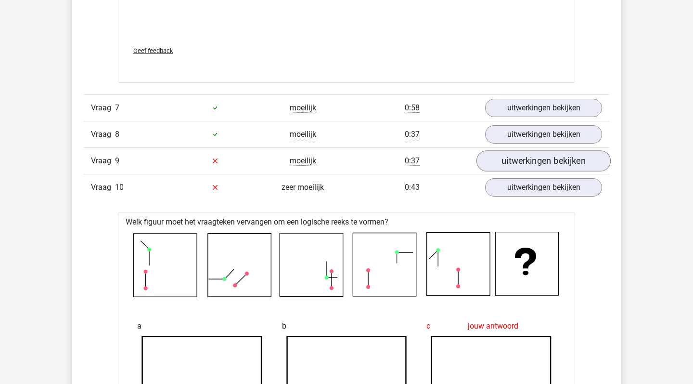
click at [521, 156] on link "uitwerkingen bekijken" at bounding box center [544, 160] width 134 height 21
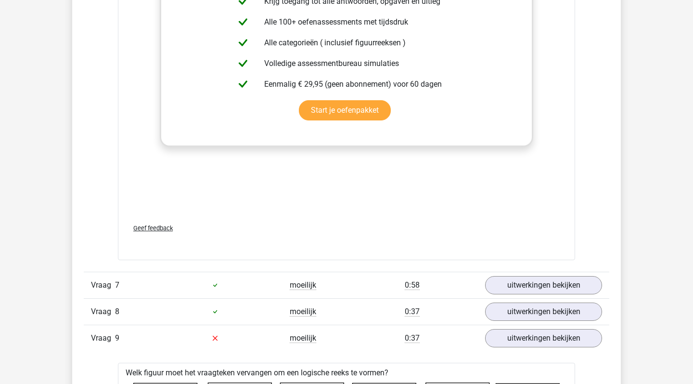
scroll to position [3050, 0]
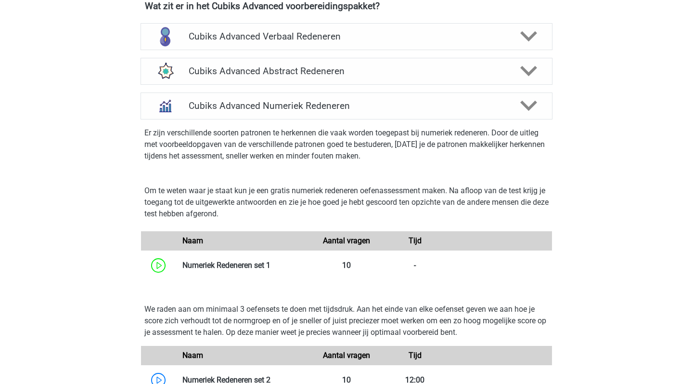
scroll to position [610, 0]
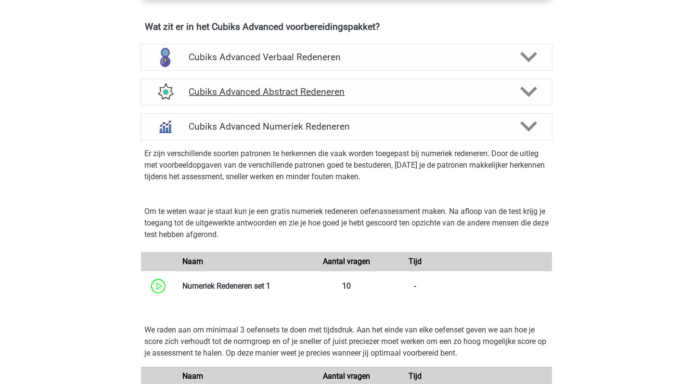
click at [408, 96] on h4 "Cubiks Advanced Abstract Redeneren" at bounding box center [346, 91] width 315 height 11
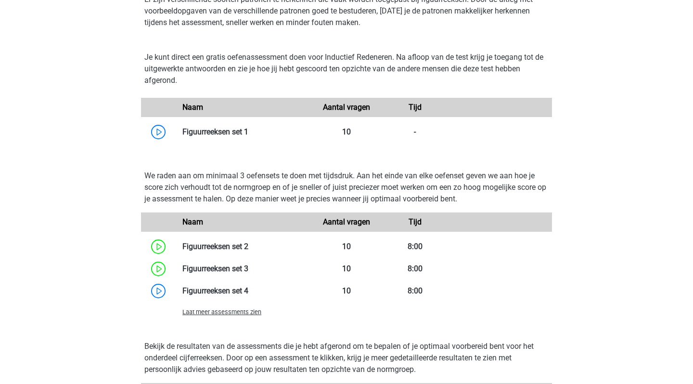
scroll to position [729, 0]
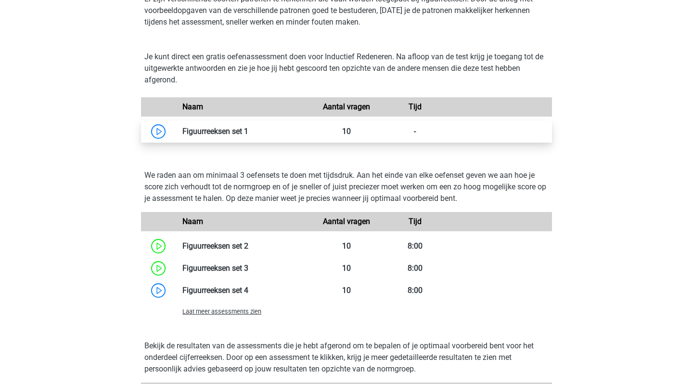
click at [248, 131] on link at bounding box center [248, 131] width 0 height 9
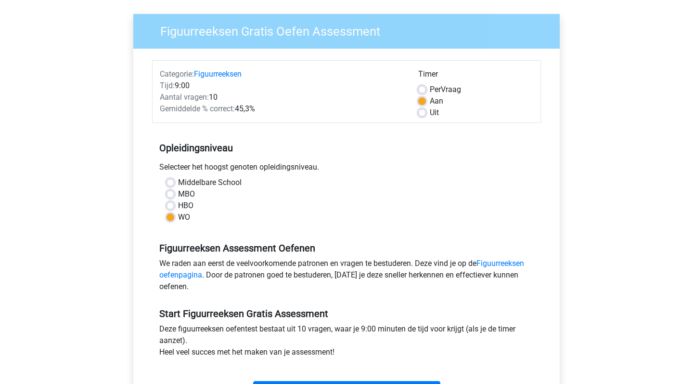
scroll to position [201, 0]
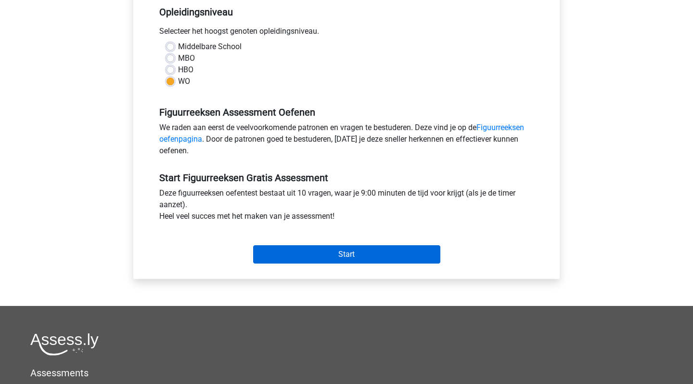
click at [321, 250] on input "Start" at bounding box center [346, 254] width 187 height 18
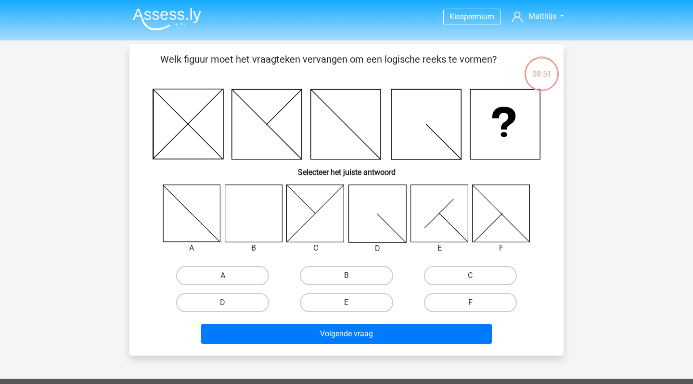
click at [382, 268] on label "B" at bounding box center [346, 275] width 93 height 19
click at [353, 275] on input "B" at bounding box center [350, 278] width 6 height 6
radio input "true"
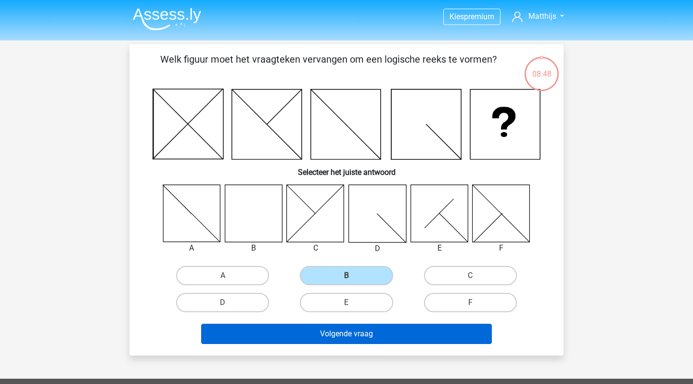
click at [383, 338] on button "Volgende vraag" at bounding box center [346, 334] width 291 height 20
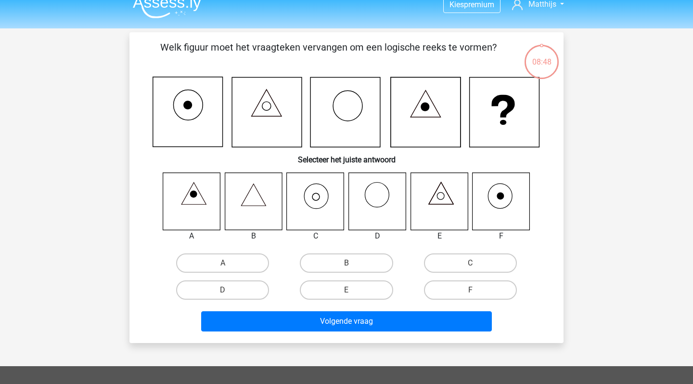
scroll to position [11, 0]
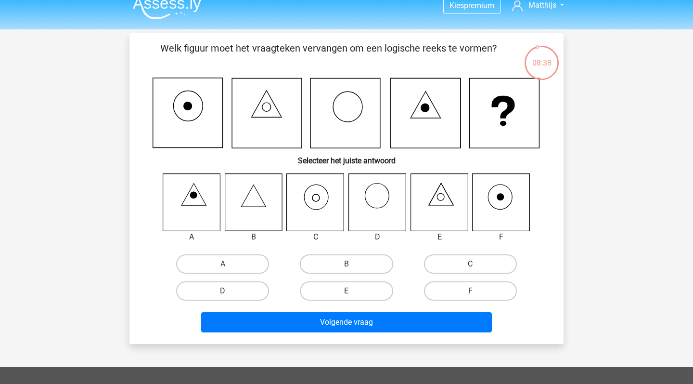
click at [461, 266] on label "C" at bounding box center [470, 263] width 93 height 19
click at [470, 266] on input "C" at bounding box center [473, 267] width 6 height 6
radio input "true"
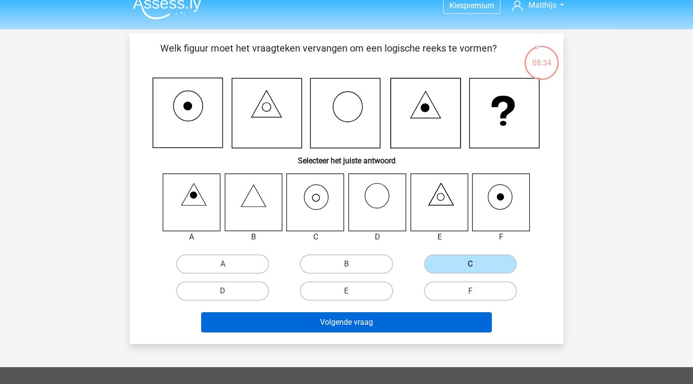
click at [405, 317] on button "Volgende vraag" at bounding box center [346, 322] width 291 height 20
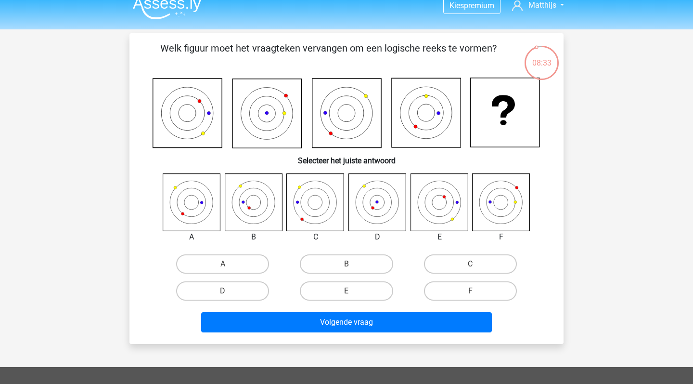
scroll to position [44, 0]
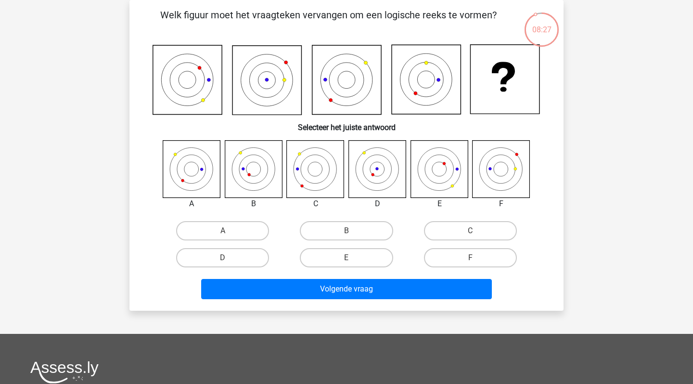
click at [371, 172] on icon at bounding box center [377, 168] width 57 height 57
click at [342, 236] on label "B" at bounding box center [346, 230] width 93 height 19
click at [347, 236] on input "B" at bounding box center [350, 234] width 6 height 6
radio input "true"
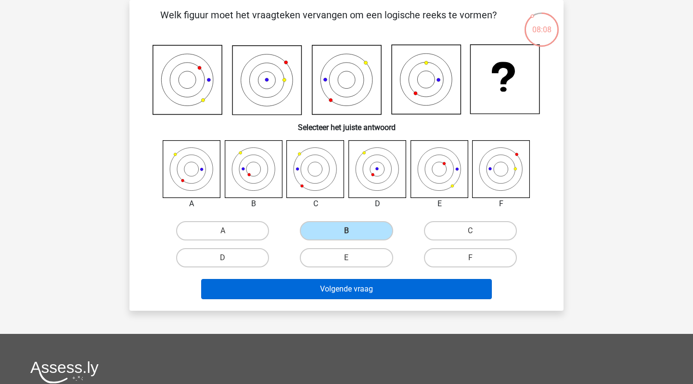
click at [339, 295] on button "Volgende vraag" at bounding box center [346, 289] width 291 height 20
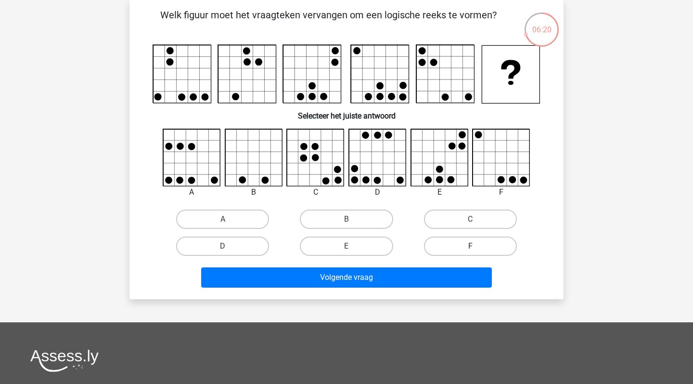
click at [463, 241] on label "F" at bounding box center [470, 245] width 93 height 19
click at [470, 246] on input "F" at bounding box center [473, 249] width 6 height 6
radio input "true"
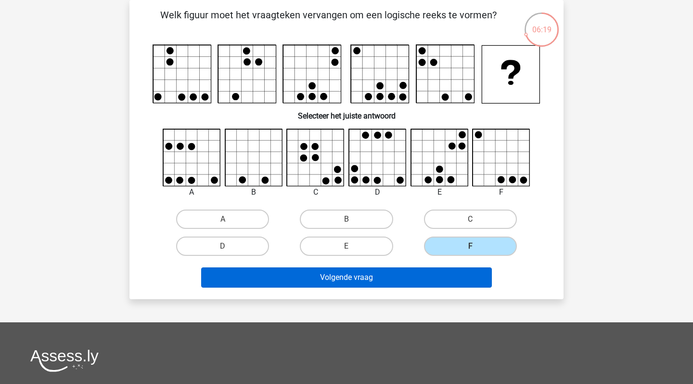
click at [442, 274] on button "Volgende vraag" at bounding box center [346, 277] width 291 height 20
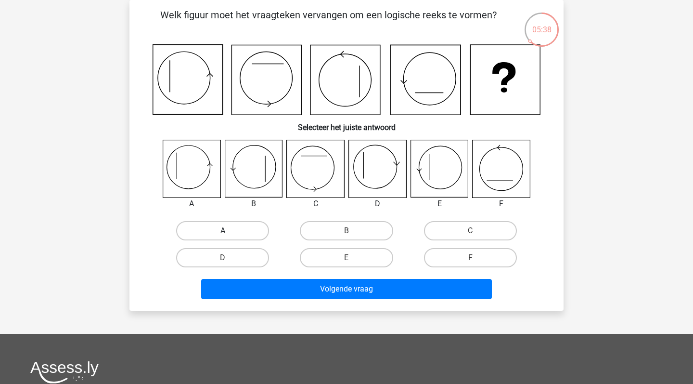
click at [225, 228] on label "A" at bounding box center [222, 230] width 93 height 19
click at [225, 231] on input "A" at bounding box center [226, 234] width 6 height 6
radio input "true"
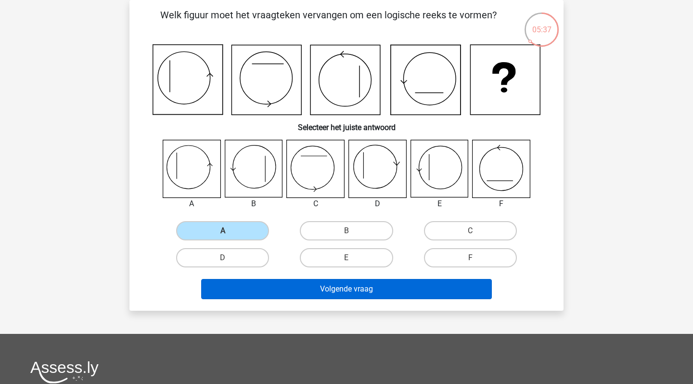
click at [267, 285] on button "Volgende vraag" at bounding box center [346, 289] width 291 height 20
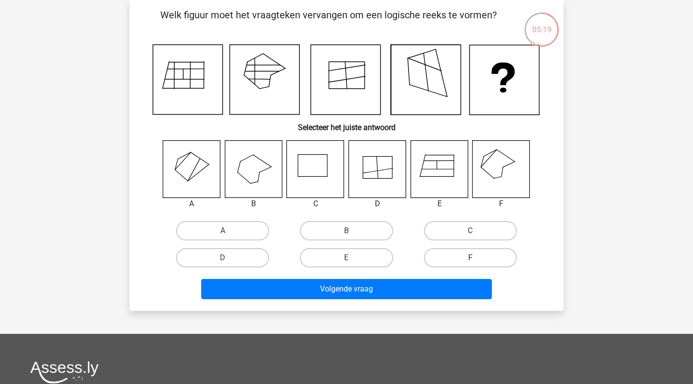
click at [462, 255] on label "F" at bounding box center [470, 257] width 93 height 19
click at [470, 258] on input "F" at bounding box center [473, 261] width 6 height 6
radio input "true"
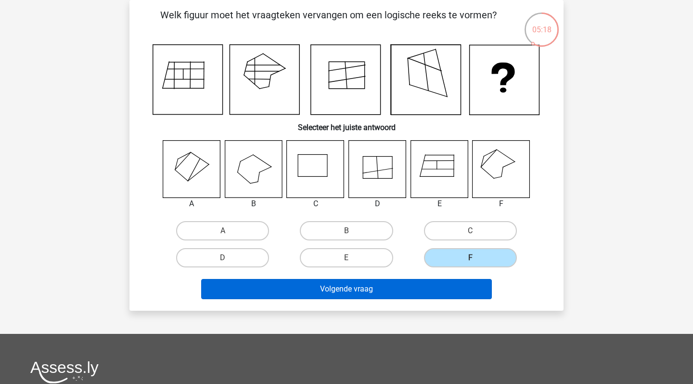
click at [456, 291] on button "Volgende vraag" at bounding box center [346, 289] width 291 height 20
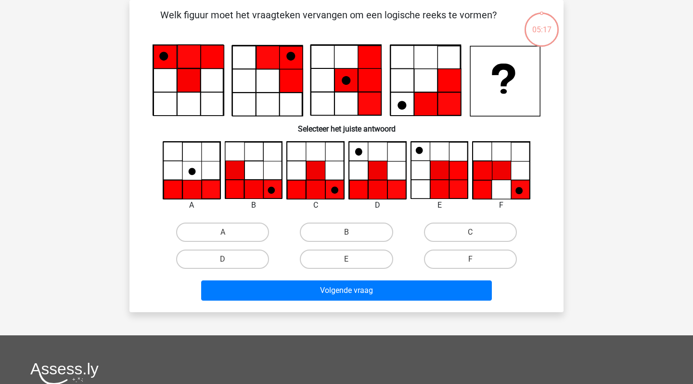
scroll to position [35, 0]
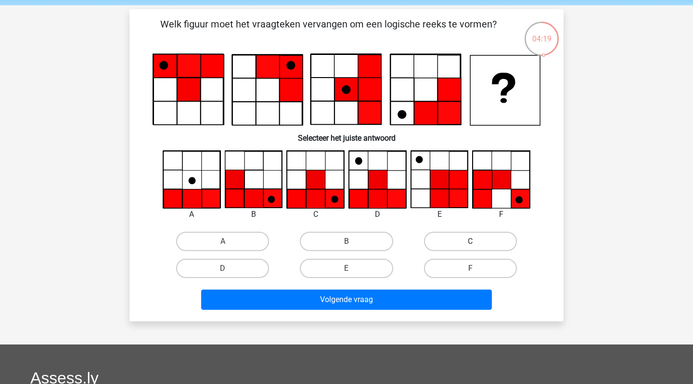
click at [456, 241] on label "C" at bounding box center [470, 241] width 93 height 19
click at [470, 241] on input "C" at bounding box center [473, 244] width 6 height 6
radio input "true"
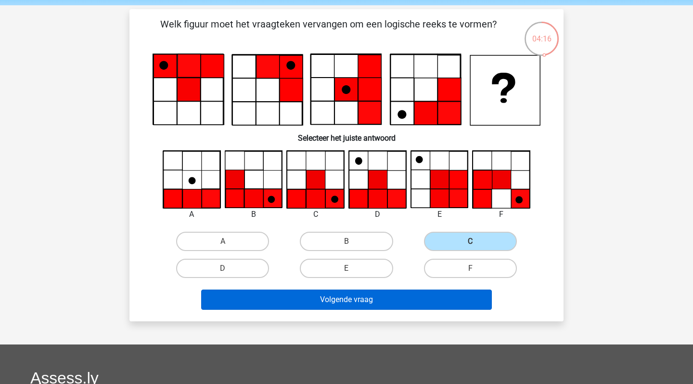
click at [406, 299] on button "Volgende vraag" at bounding box center [346, 299] width 291 height 20
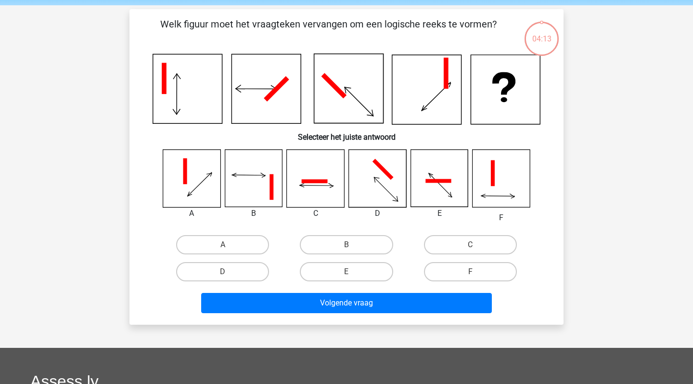
scroll to position [44, 0]
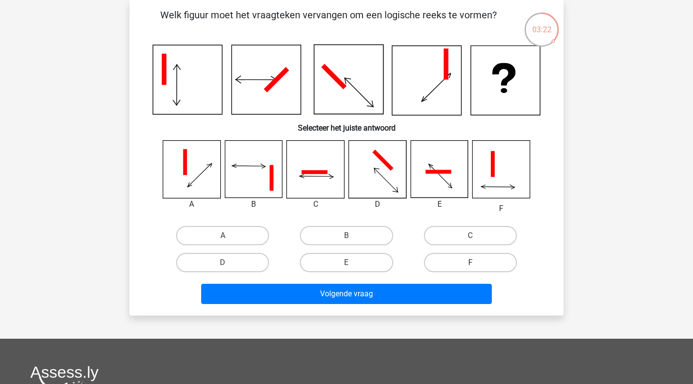
click at [478, 258] on label "F" at bounding box center [470, 262] width 93 height 19
click at [477, 262] on input "F" at bounding box center [473, 265] width 6 height 6
radio input "true"
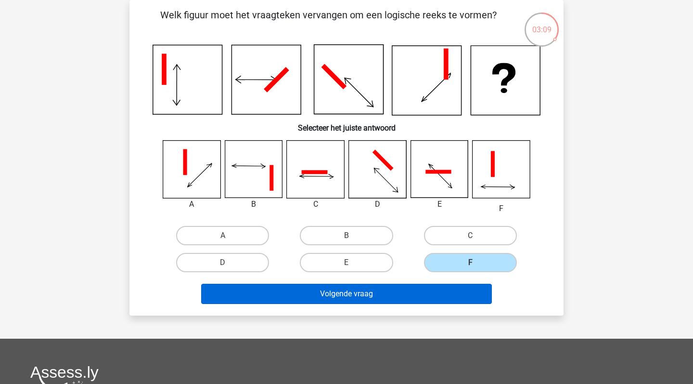
click at [454, 290] on button "Volgende vraag" at bounding box center [346, 294] width 291 height 20
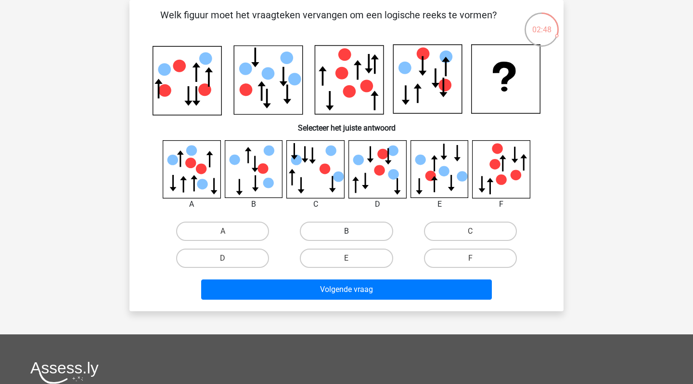
click at [352, 233] on label "B" at bounding box center [346, 230] width 93 height 19
click at [352, 233] on input "B" at bounding box center [350, 234] width 6 height 6
radio input "true"
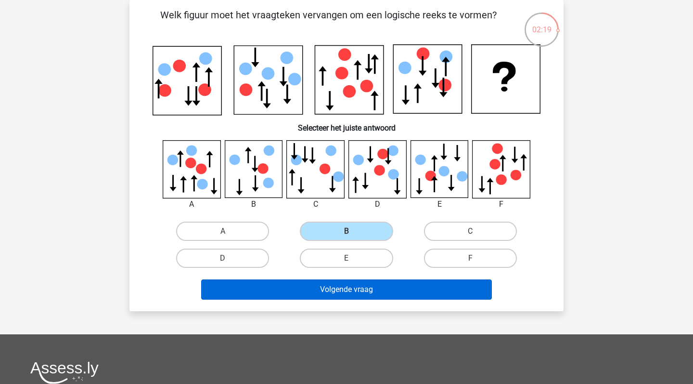
click at [308, 292] on button "Volgende vraag" at bounding box center [346, 289] width 291 height 20
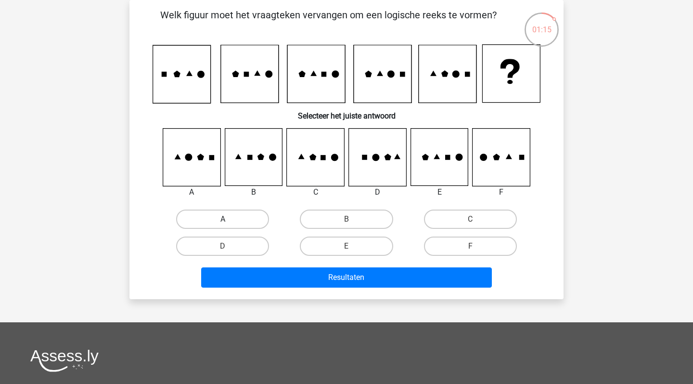
click at [216, 217] on label "A" at bounding box center [222, 218] width 93 height 19
click at [223, 219] on input "A" at bounding box center [226, 222] width 6 height 6
radio input "true"
click at [205, 156] on icon at bounding box center [191, 157] width 57 height 57
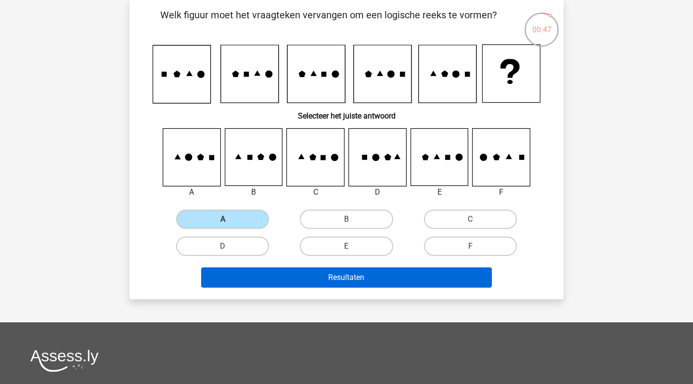
click at [304, 270] on button "Resultaten" at bounding box center [346, 277] width 291 height 20
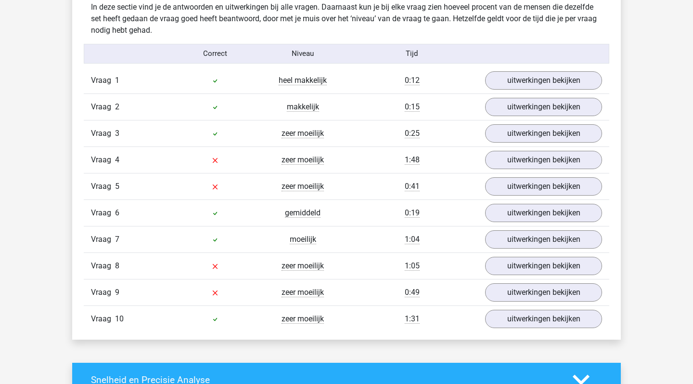
scroll to position [769, 0]
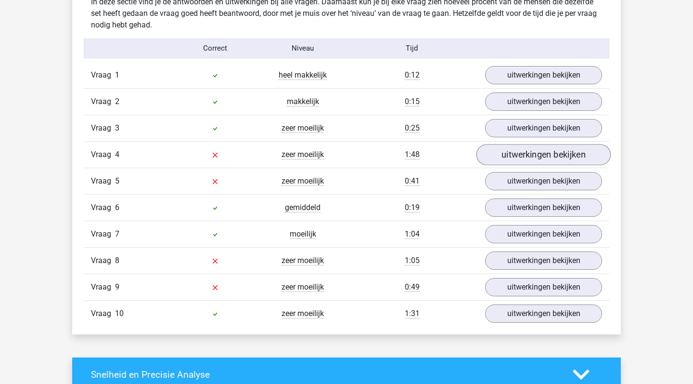
click at [537, 156] on link "uitwerkingen bekijken" at bounding box center [544, 154] width 134 height 21
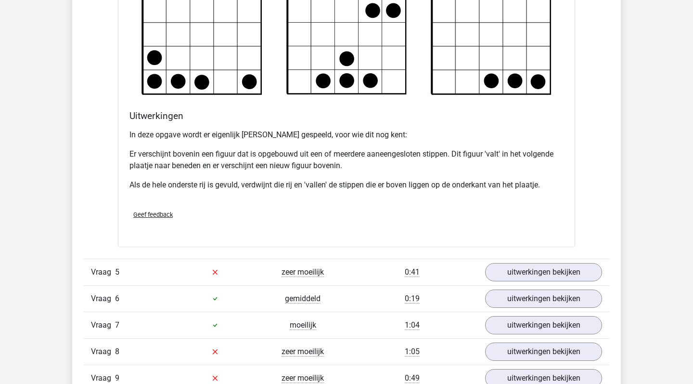
scroll to position [1283, 0]
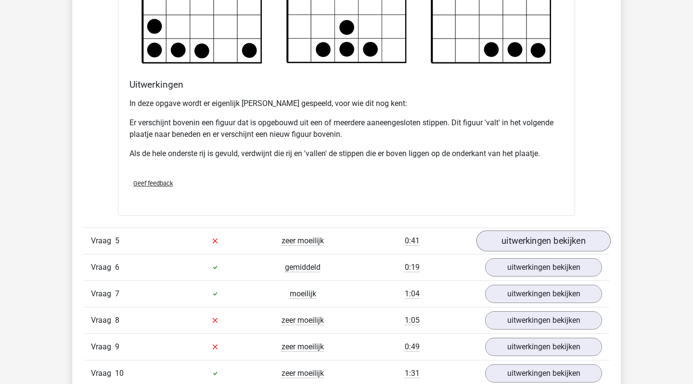
click at [524, 248] on link "uitwerkingen bekijken" at bounding box center [544, 240] width 134 height 21
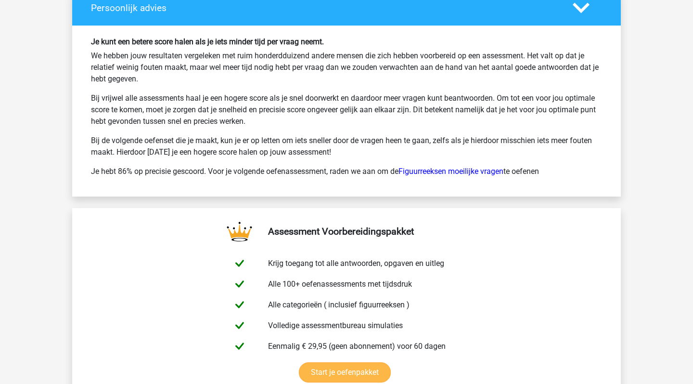
scroll to position [2835, 0]
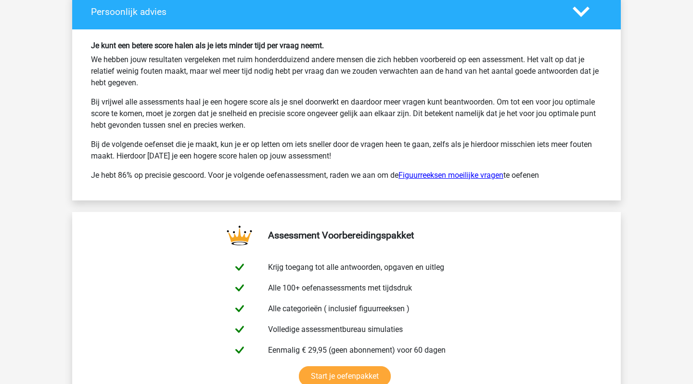
click at [477, 174] on link "Figuurreeksen moeilijke vragen" at bounding box center [451, 174] width 105 height 9
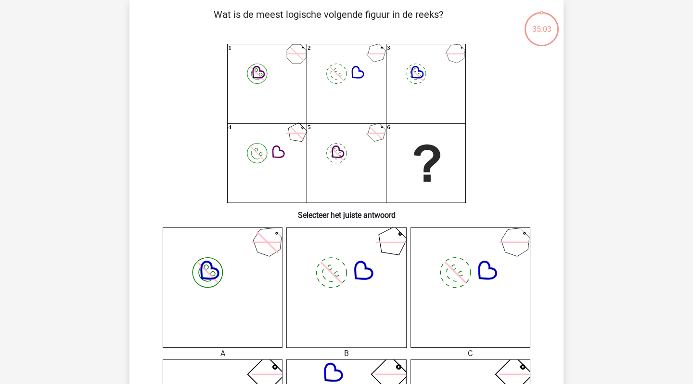
scroll to position [46, 0]
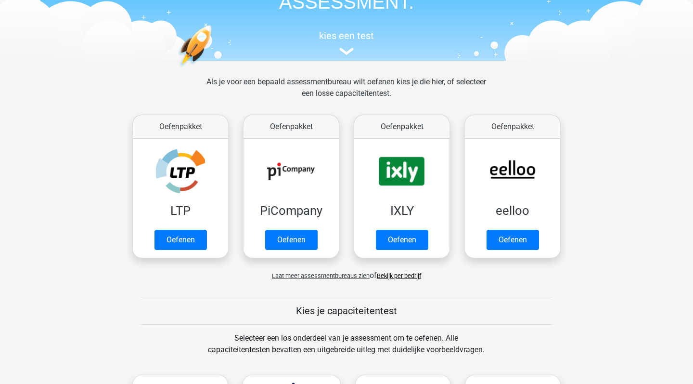
scroll to position [75, 0]
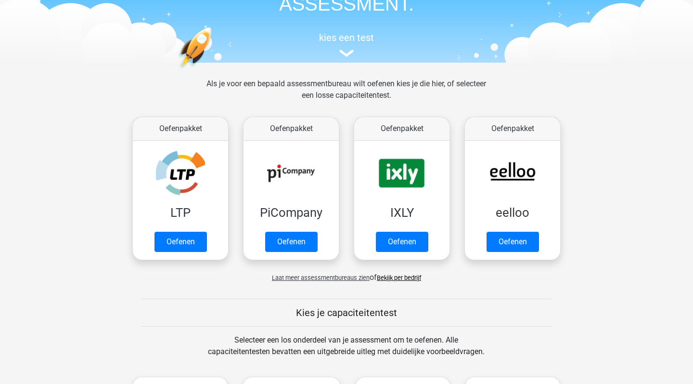
click at [322, 278] on span "Laat meer assessmentbureaus zien" at bounding box center [321, 277] width 98 height 7
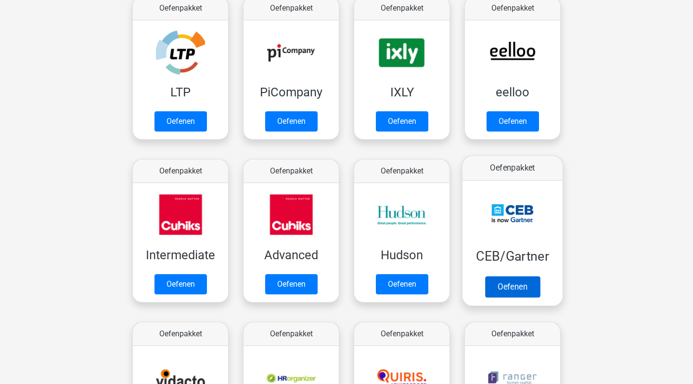
scroll to position [192, 0]
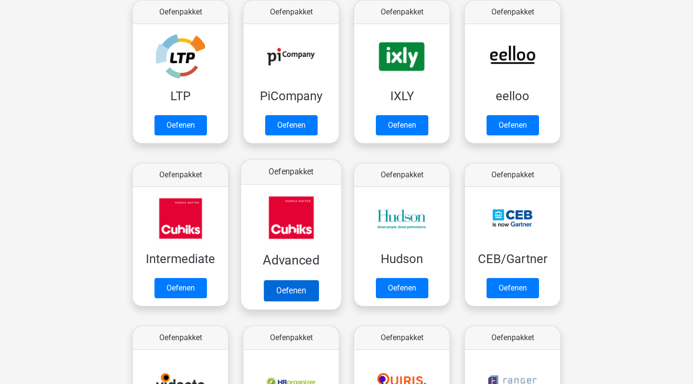
click at [282, 290] on link "Oefenen" at bounding box center [291, 290] width 55 height 21
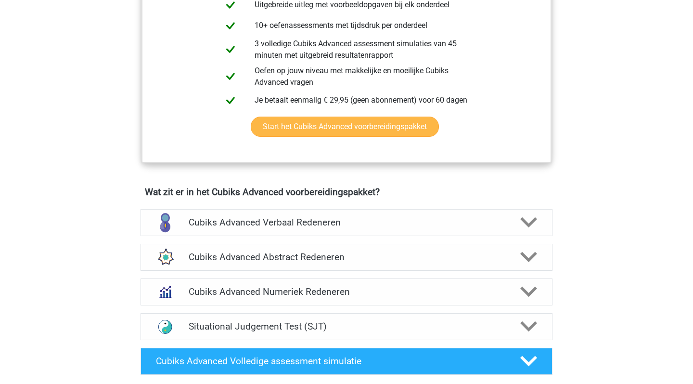
scroll to position [489, 0]
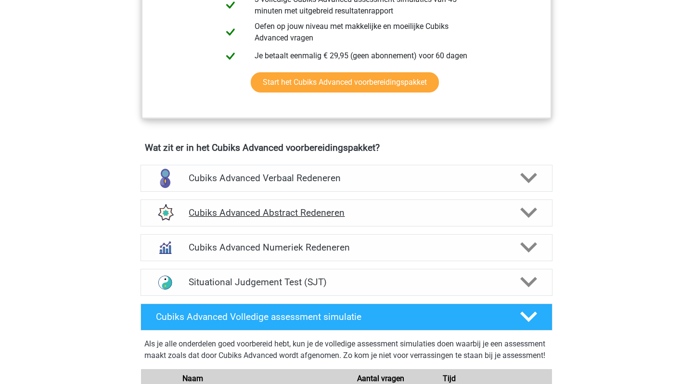
click at [385, 216] on h4 "Cubiks Advanced Abstract Redeneren" at bounding box center [346, 212] width 315 height 11
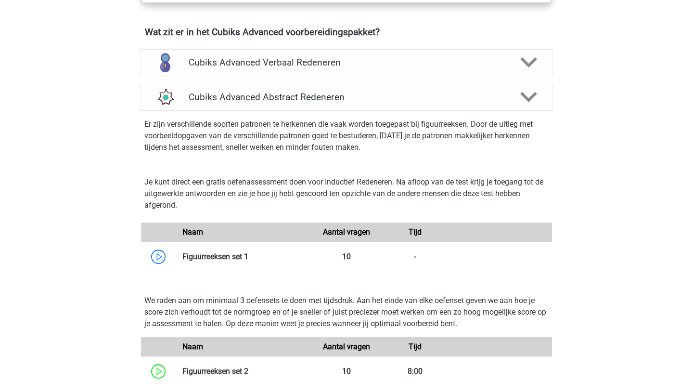
scroll to position [585, 0]
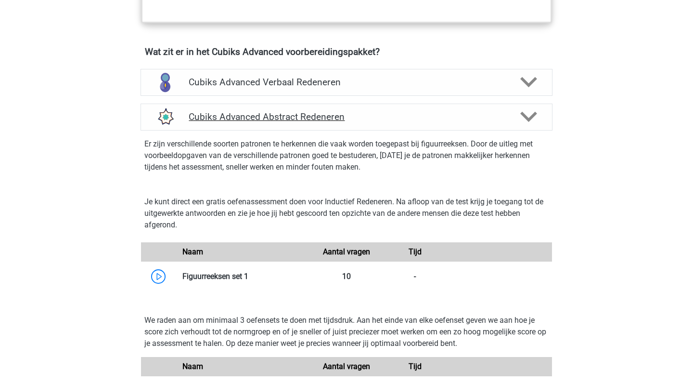
click at [386, 117] on h4 "Cubiks Advanced Abstract Redeneren" at bounding box center [346, 116] width 315 height 11
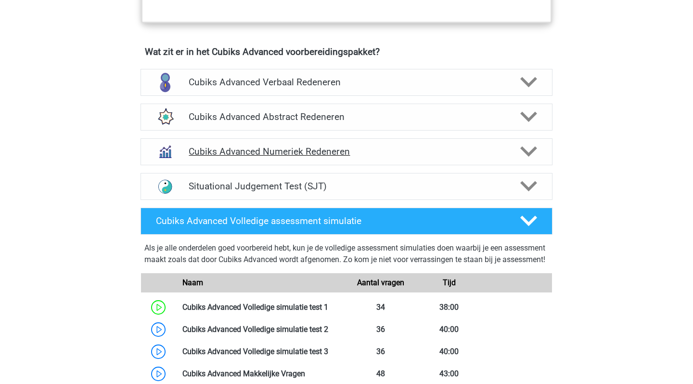
click at [378, 159] on div "Cubiks Advanced Numeriek Redeneren" at bounding box center [347, 151] width 412 height 27
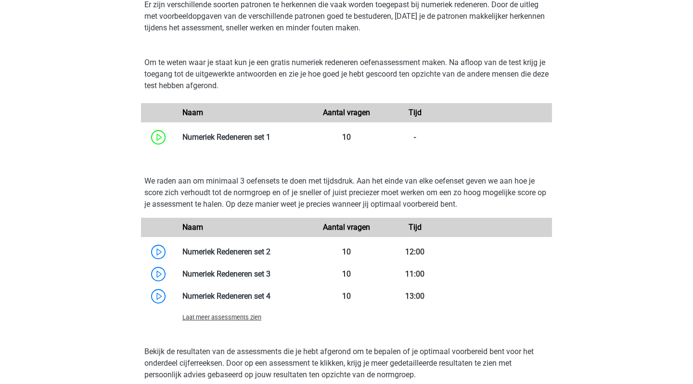
scroll to position [753, 0]
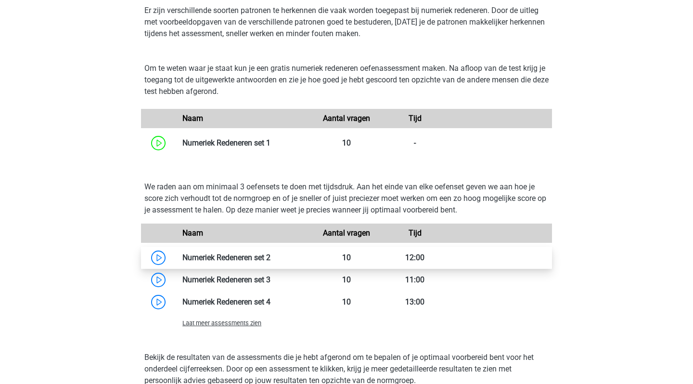
click at [271, 254] on link at bounding box center [271, 257] width 0 height 9
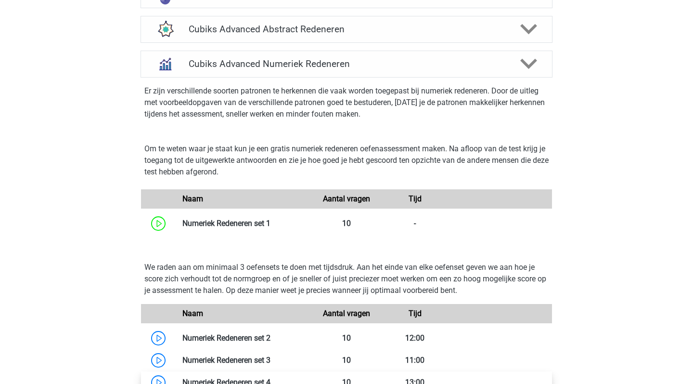
scroll to position [576, 0]
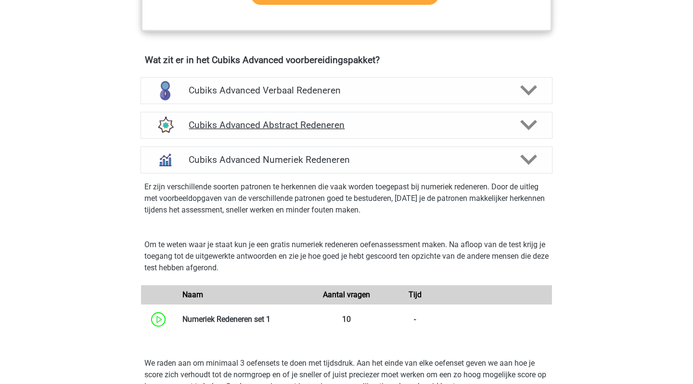
click at [307, 135] on div "Cubiks Advanced Abstract Redeneren" at bounding box center [347, 125] width 412 height 27
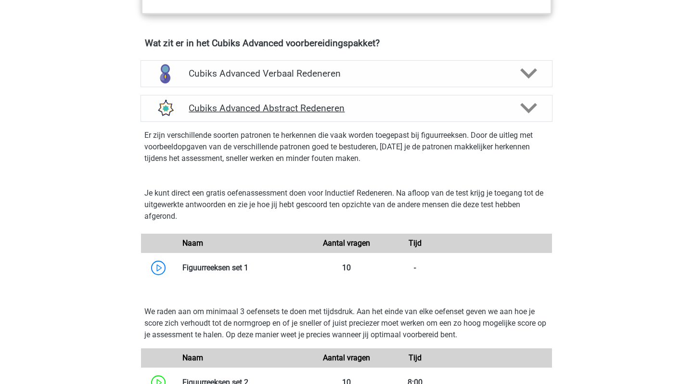
scroll to position [577, 0]
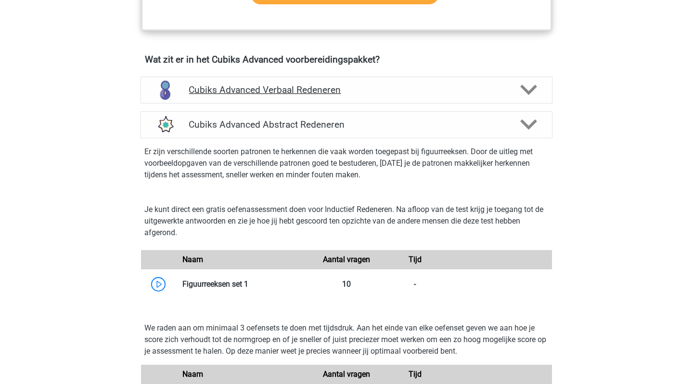
click at [306, 98] on div "Cubiks Advanced Verbaal Redeneren" at bounding box center [347, 90] width 412 height 27
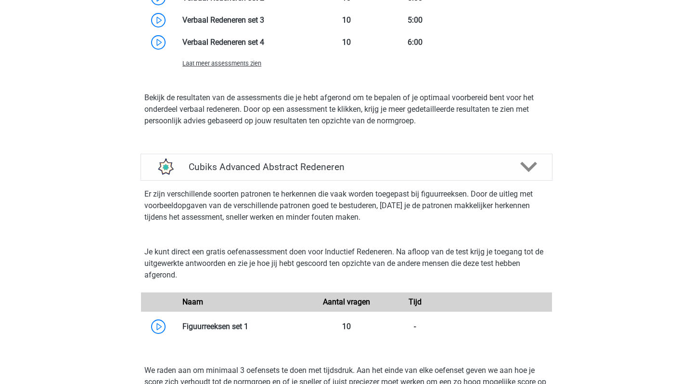
scroll to position [1197, 0]
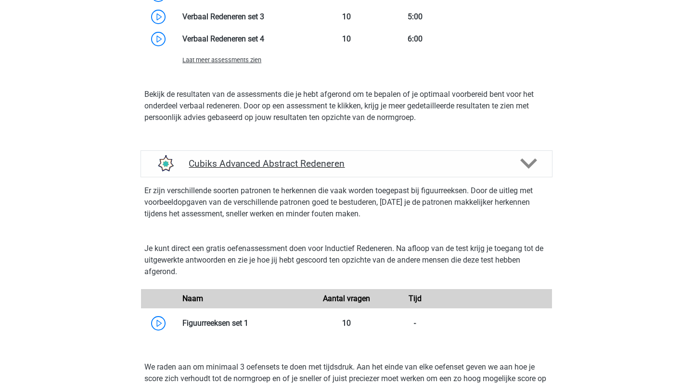
click at [332, 165] on h4 "Cubiks Advanced Abstract Redeneren" at bounding box center [346, 163] width 315 height 11
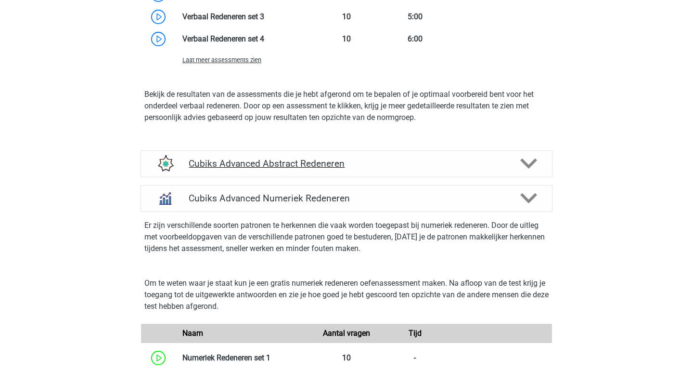
scroll to position [1190, 0]
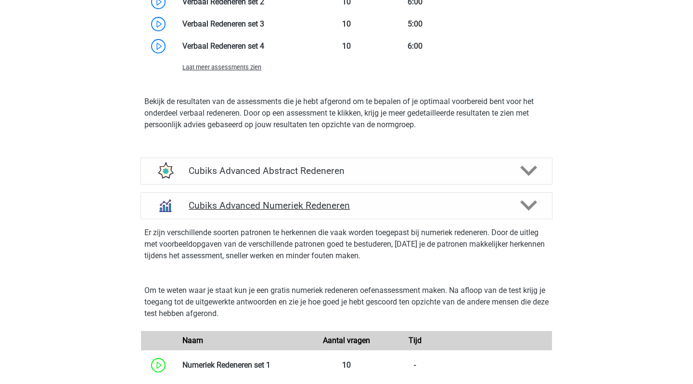
click at [345, 206] on h4 "Cubiks Advanced Numeriek Redeneren" at bounding box center [346, 205] width 315 height 11
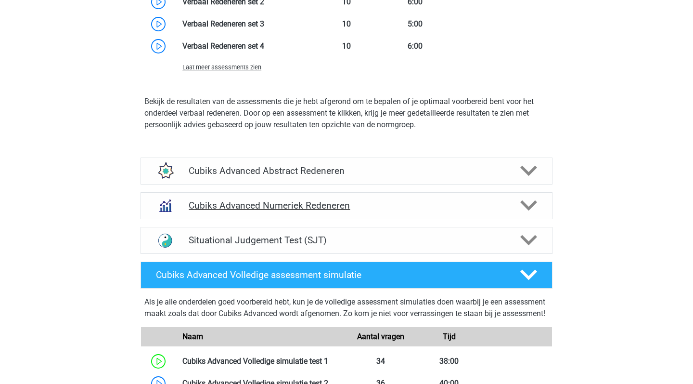
click at [345, 206] on h4 "Cubiks Advanced Numeriek Redeneren" at bounding box center [346, 205] width 315 height 11
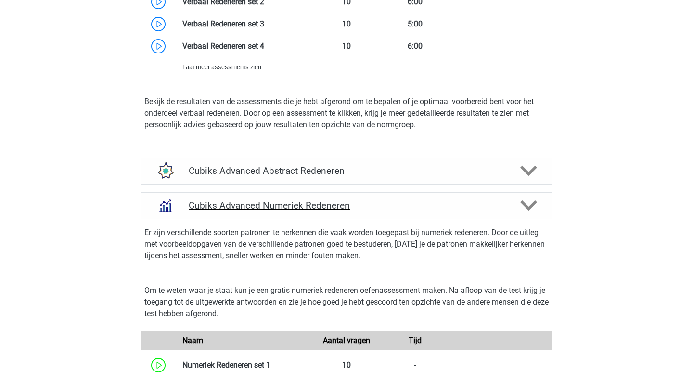
click at [345, 206] on h4 "Cubiks Advanced Numeriek Redeneren" at bounding box center [346, 205] width 315 height 11
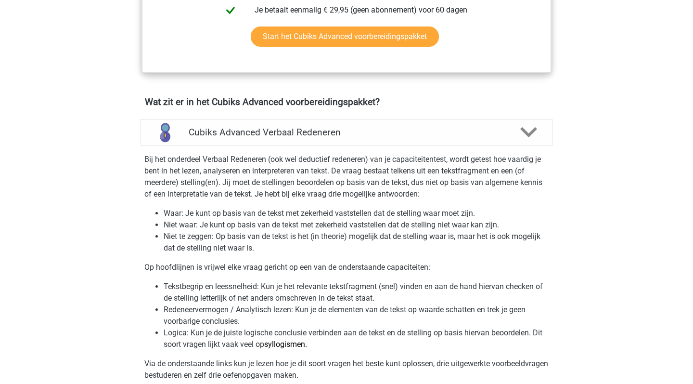
scroll to position [521, 0]
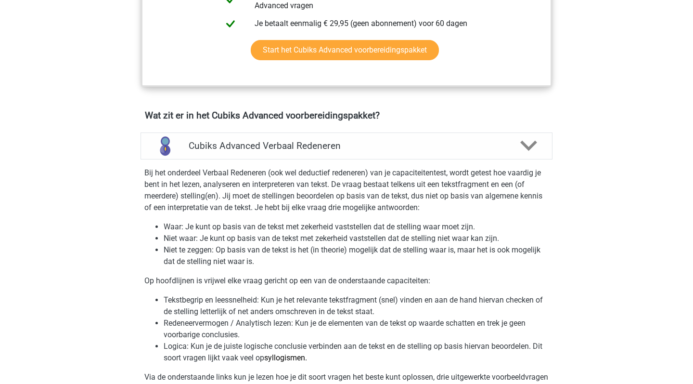
click at [345, 159] on div "Bij het onderdeel Verbaal Redeneren (ook wel deductief redeneren) van je capaci…" at bounding box center [347, 317] width 420 height 317
click at [347, 147] on h4 "Cubiks Advanced Verbaal Redeneren" at bounding box center [346, 145] width 315 height 11
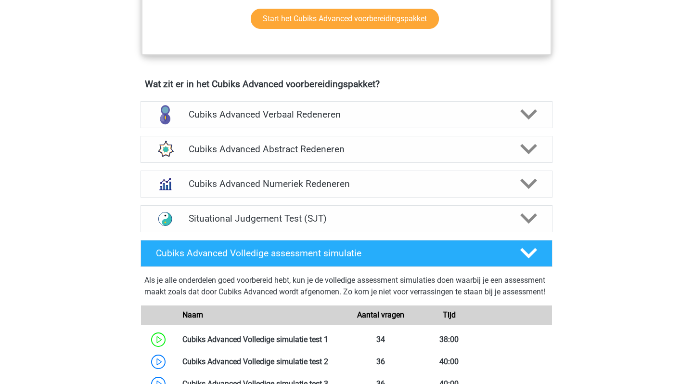
scroll to position [532, 0]
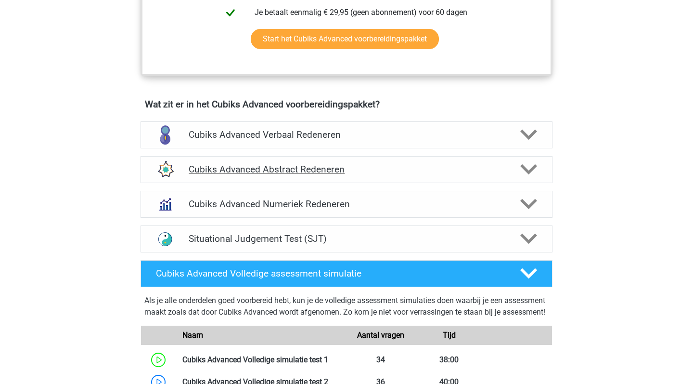
click at [360, 168] on h4 "Cubiks Advanced Abstract Redeneren" at bounding box center [346, 169] width 315 height 11
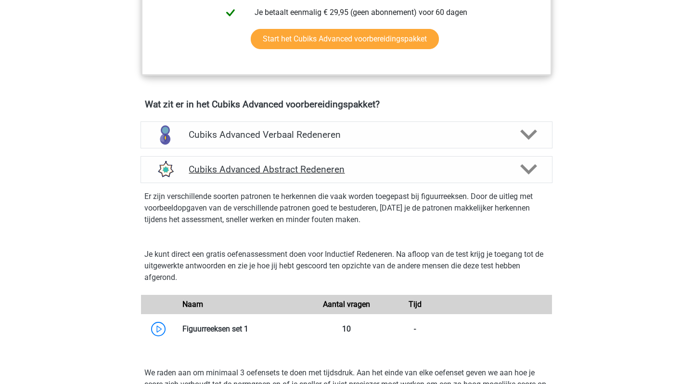
click at [360, 168] on h4 "Cubiks Advanced Abstract Redeneren" at bounding box center [346, 169] width 315 height 11
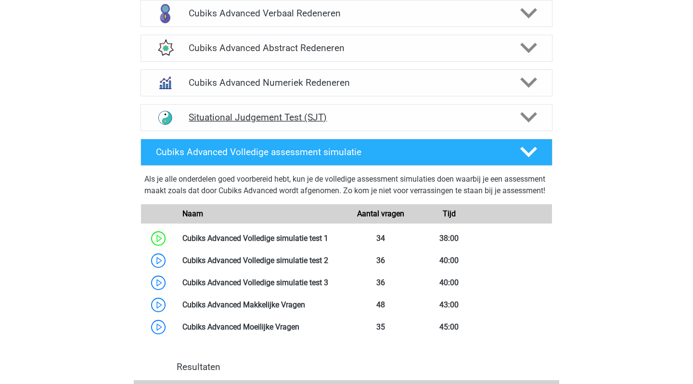
scroll to position [668, 0]
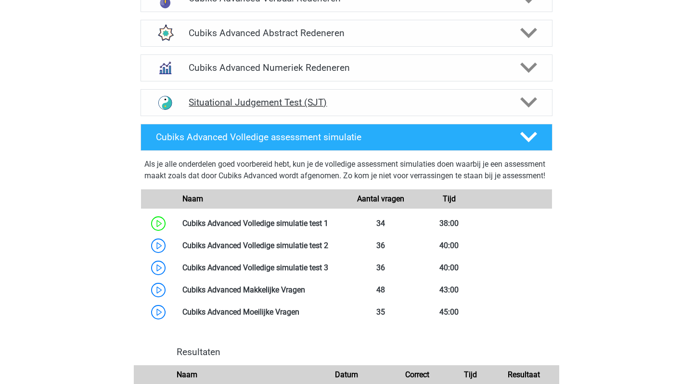
click at [395, 100] on h4 "Situational Judgement Test (SJT)" at bounding box center [346, 102] width 315 height 11
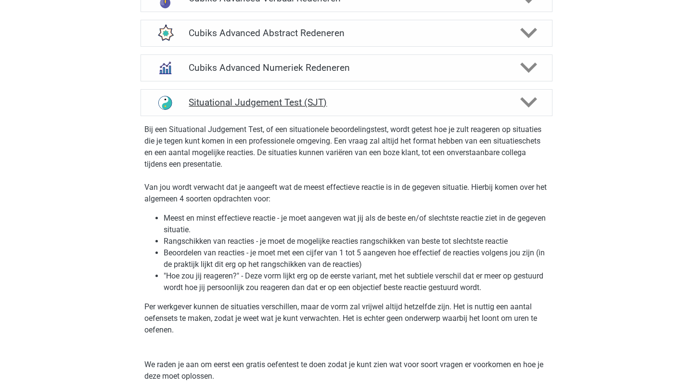
click at [395, 100] on h4 "Situational Judgement Test (SJT)" at bounding box center [346, 102] width 315 height 11
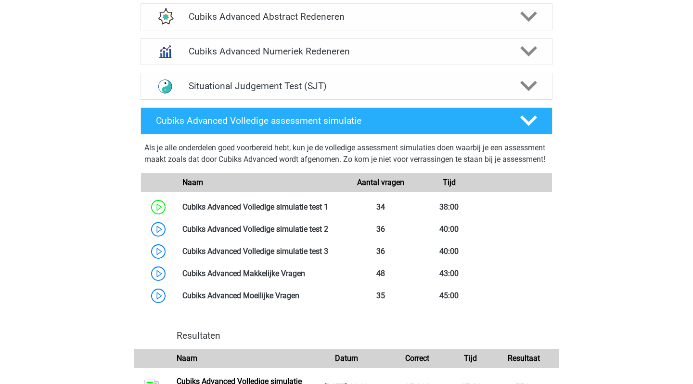
scroll to position [695, 0]
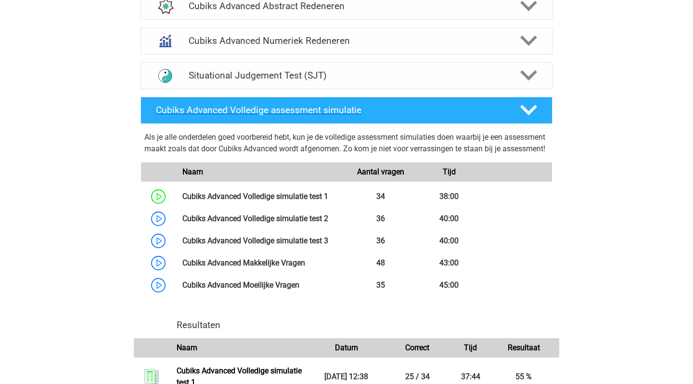
click at [400, 109] on h4 "Cubiks Advanced Volledige assessment simulatie" at bounding box center [330, 109] width 349 height 11
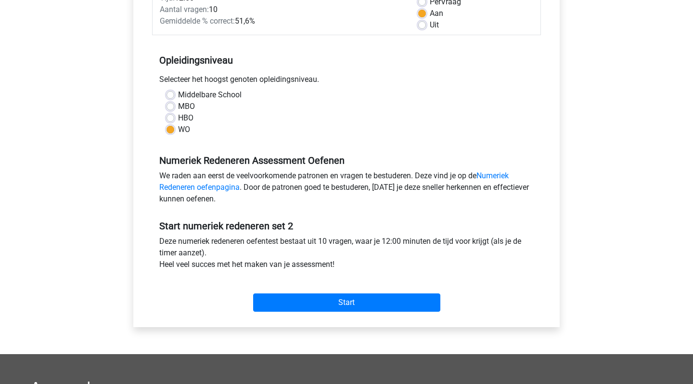
scroll to position [156, 0]
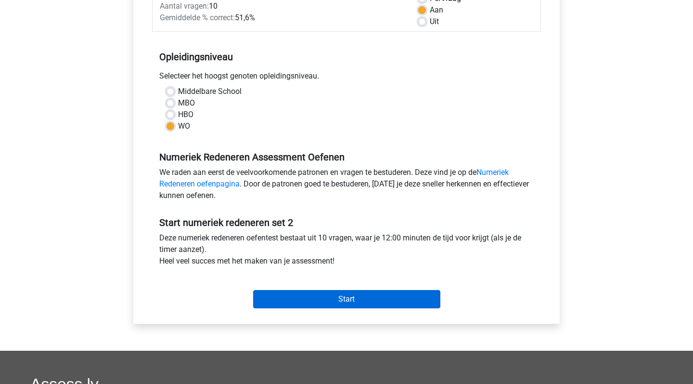
click at [311, 296] on input "Start" at bounding box center [346, 299] width 187 height 18
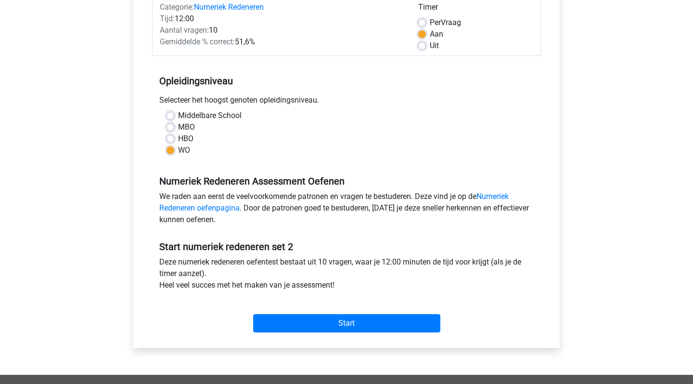
scroll to position [102, 0]
